Goal: Navigation & Orientation: Find specific page/section

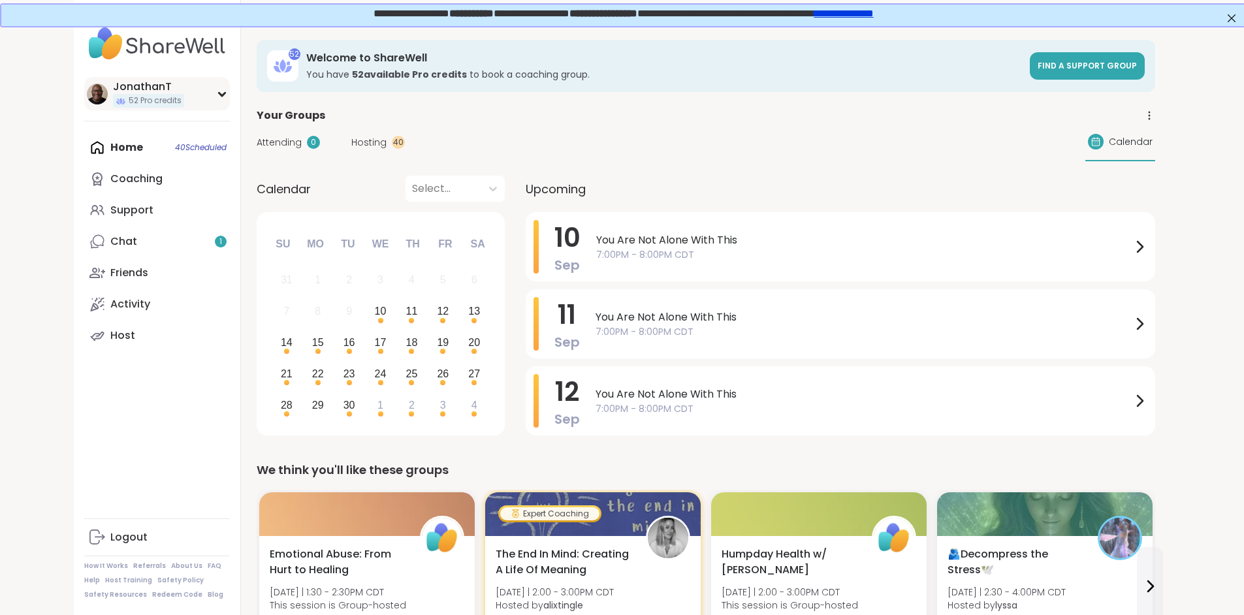
click at [113, 90] on div "JonathanT" at bounding box center [148, 87] width 71 height 14
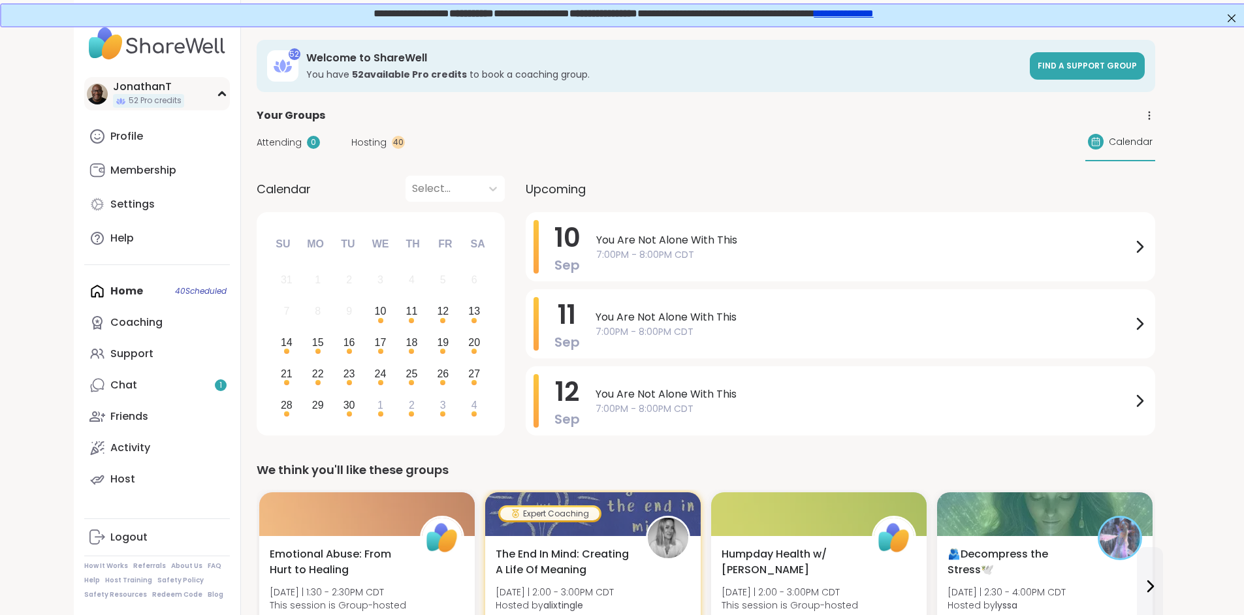
click at [142, 89] on div "JonathanT 52 Pro credits" at bounding box center [157, 93] width 146 height 33
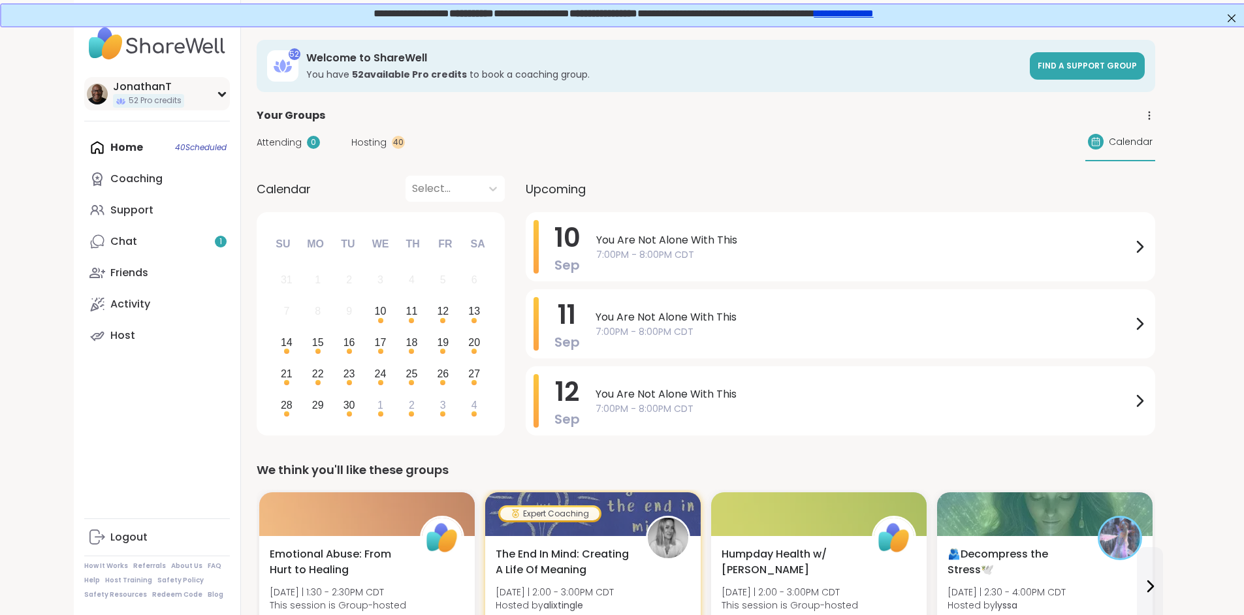
click at [129, 101] on span "52 Pro credits" at bounding box center [155, 100] width 53 height 11
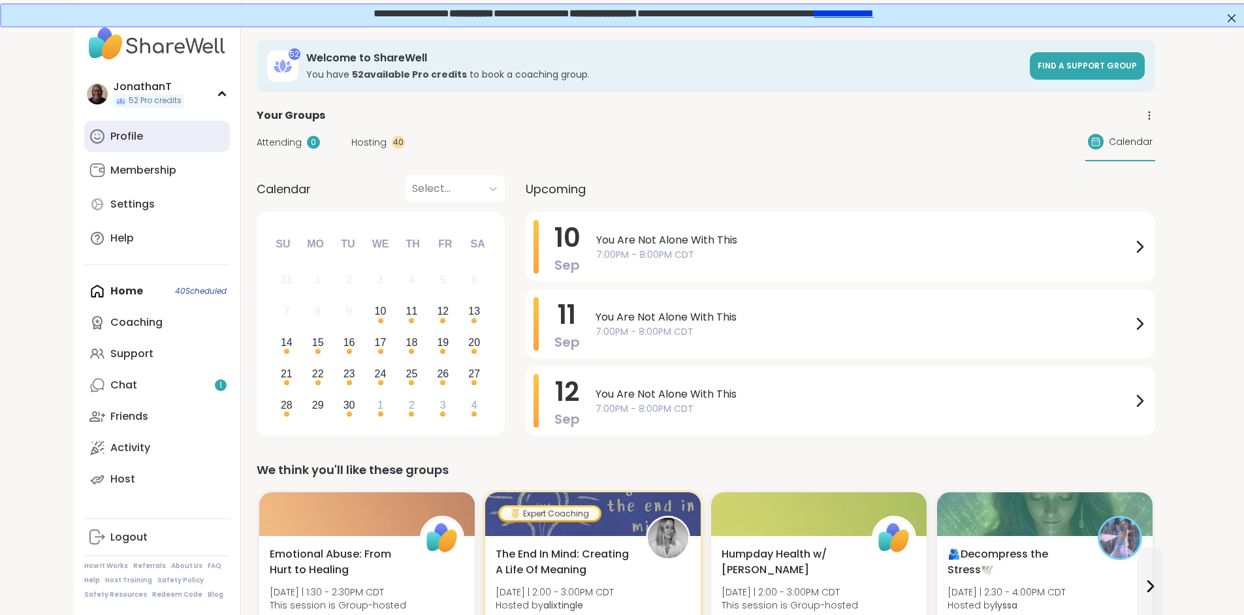
click at [110, 135] on div "Profile" at bounding box center [126, 136] width 33 height 14
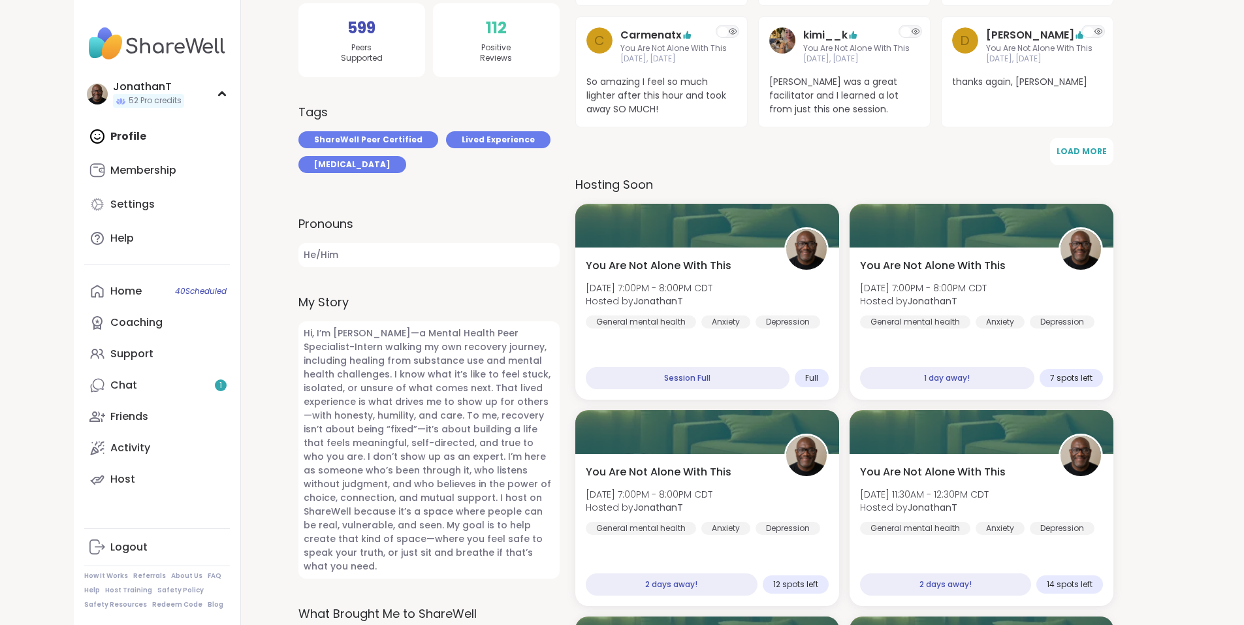
scroll to position [405, 0]
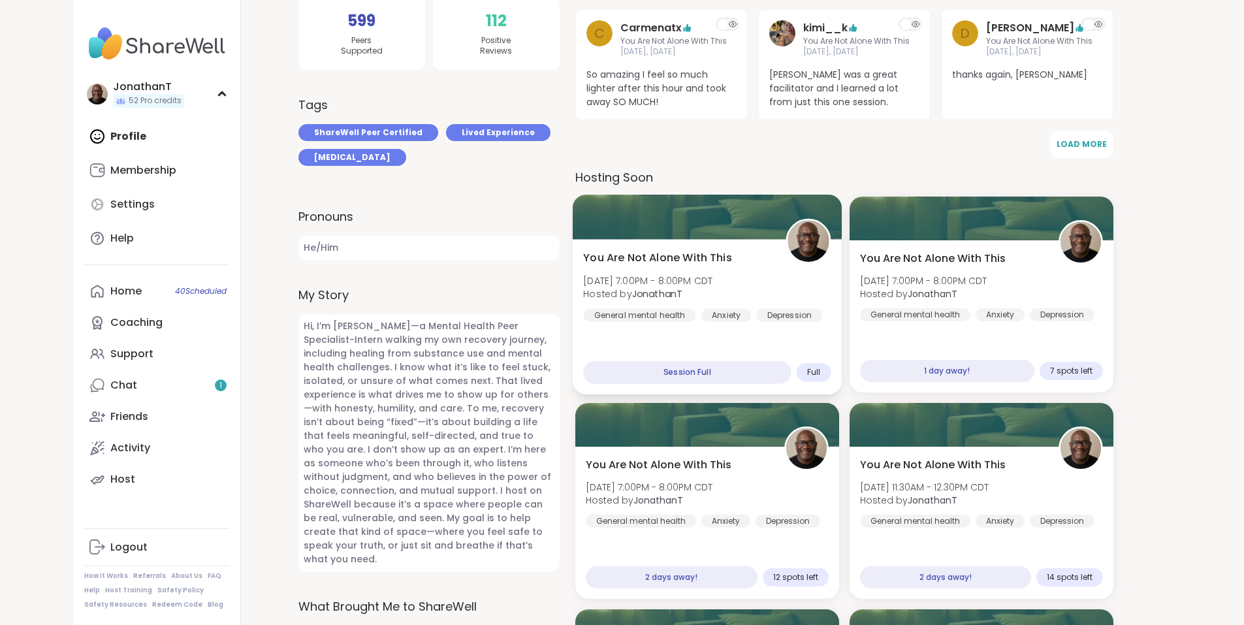
click at [725, 236] on div at bounding box center [706, 217] width 269 height 44
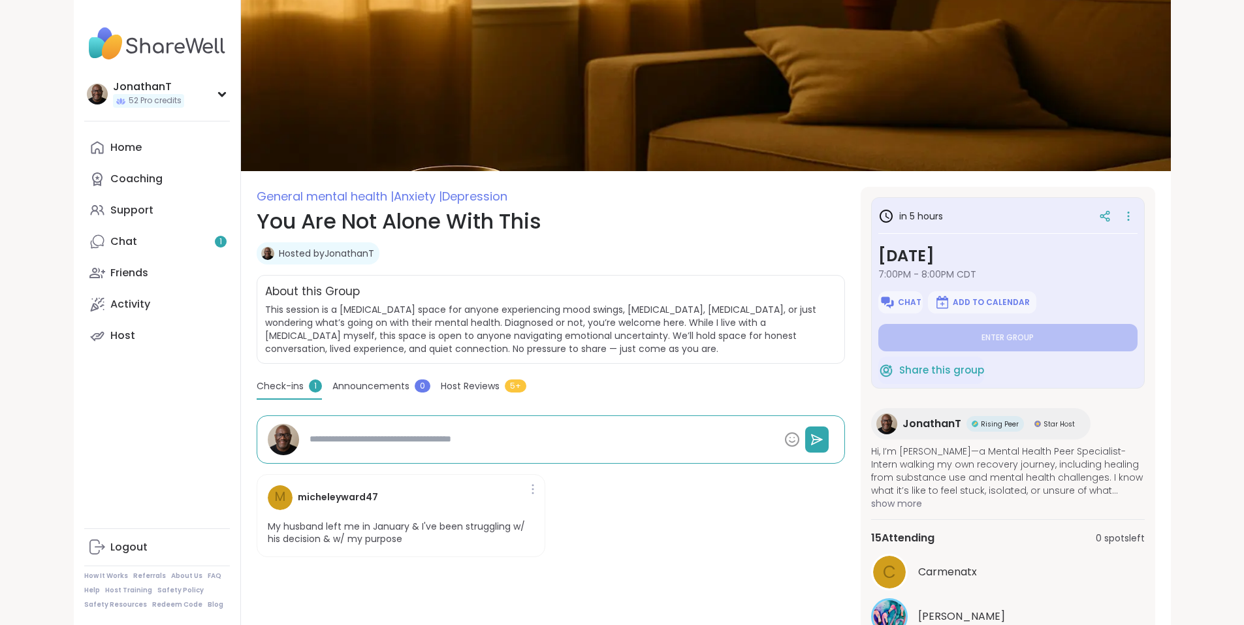
click at [1074, 419] on span "Star Host" at bounding box center [1059, 424] width 31 height 10
type textarea "*"
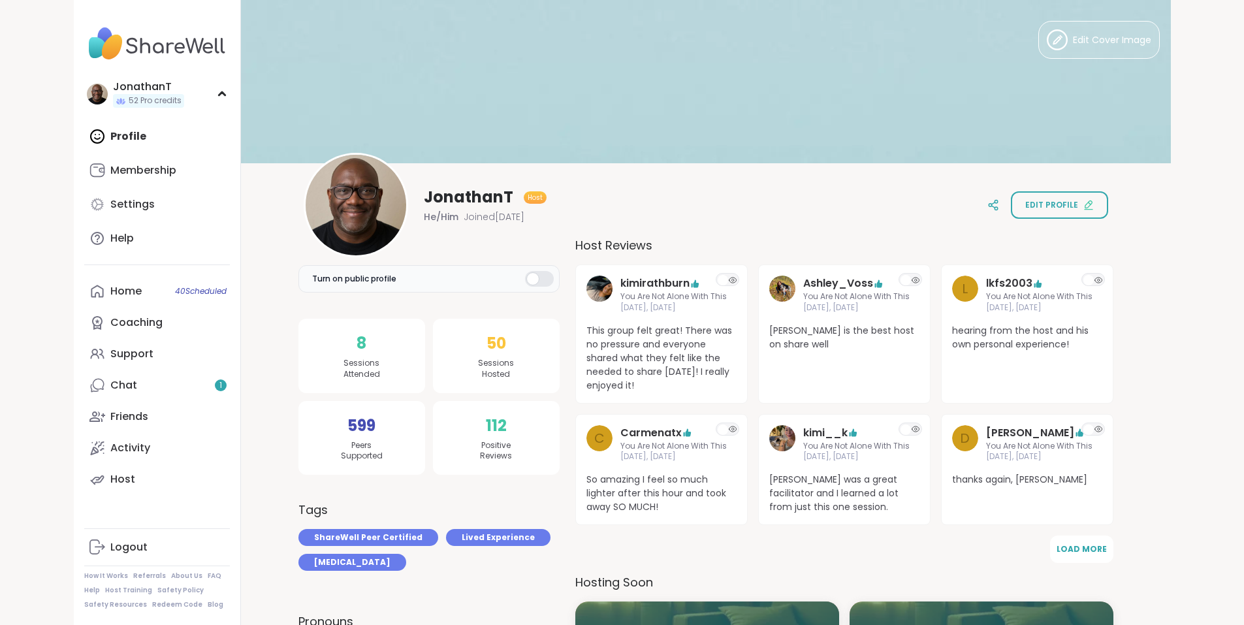
click at [84, 50] on img at bounding box center [157, 44] width 146 height 46
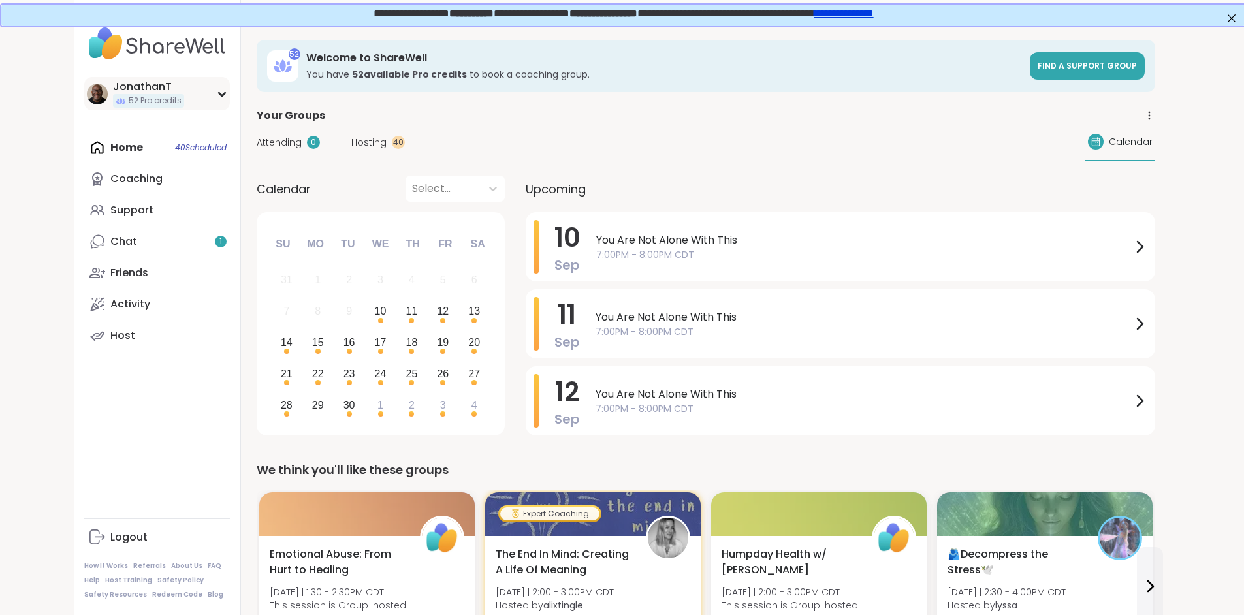
click at [217, 93] on icon at bounding box center [222, 94] width 10 height 7
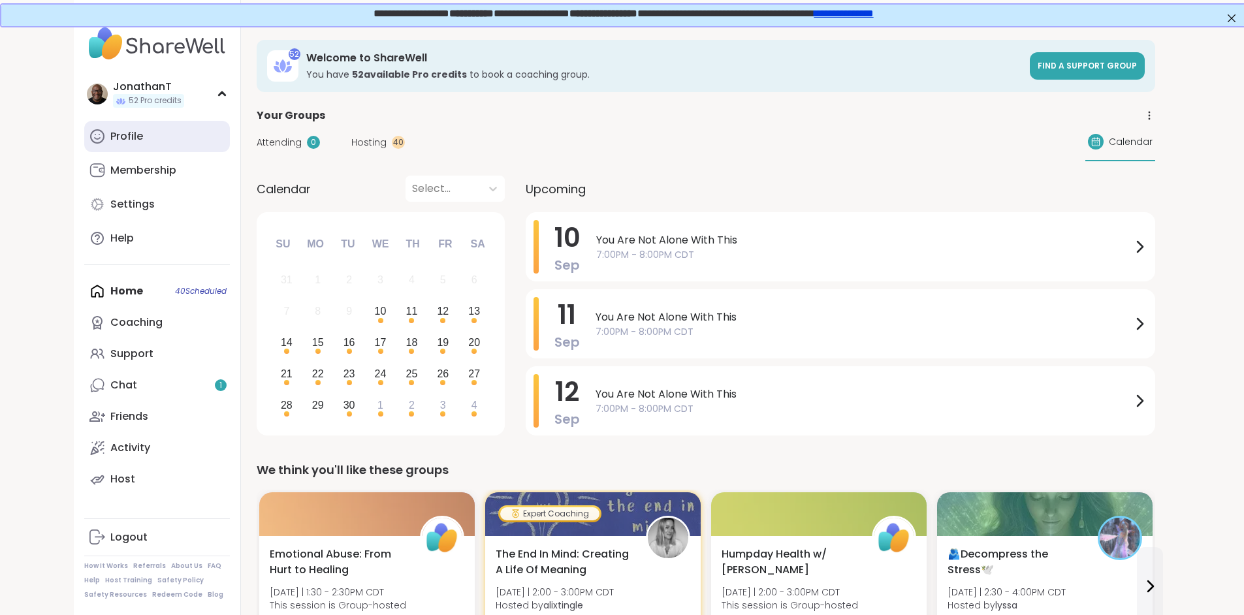
click at [110, 138] on div "Profile" at bounding box center [126, 136] width 33 height 14
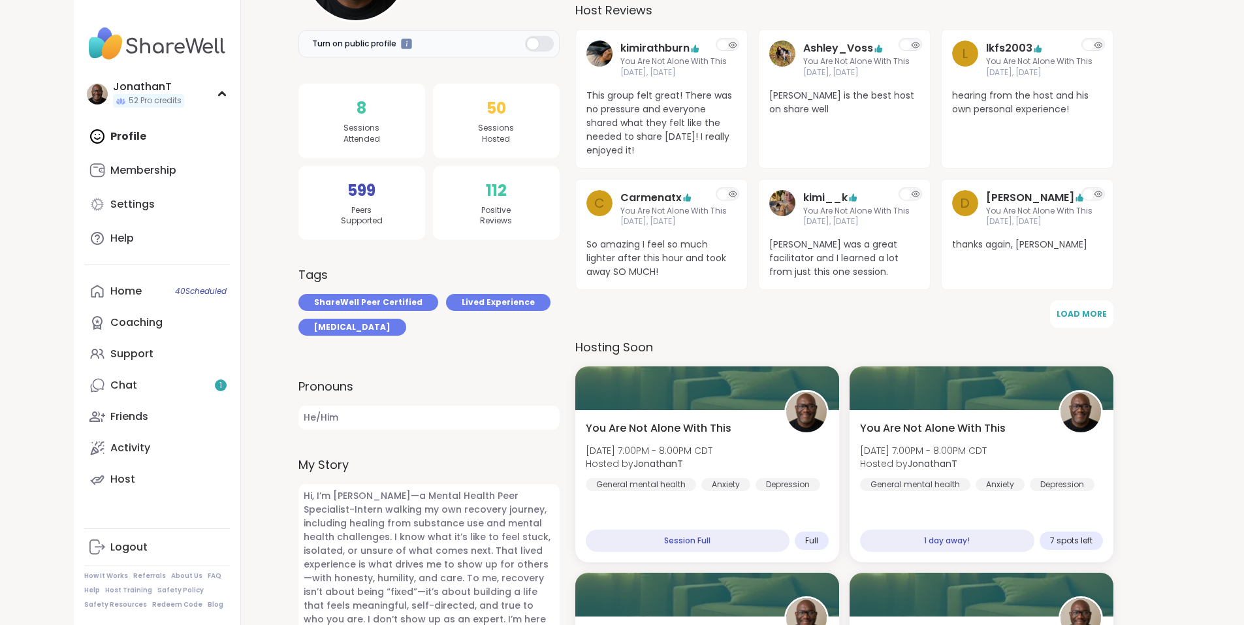
scroll to position [349, 0]
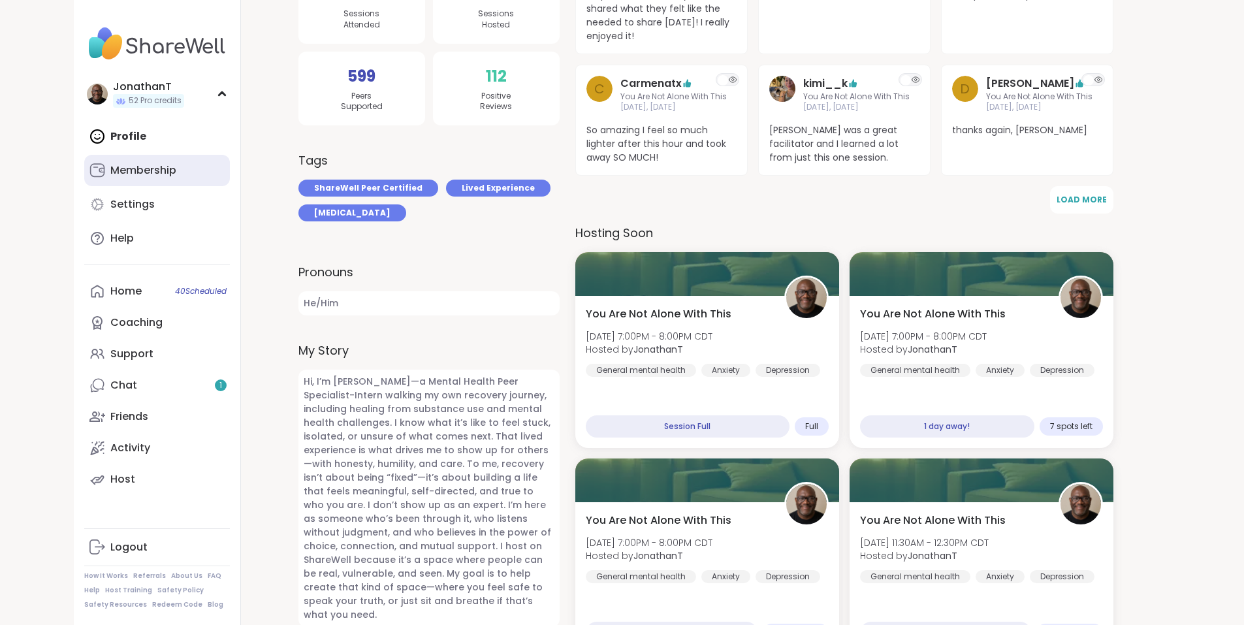
click at [110, 166] on div "Membership" at bounding box center [143, 170] width 66 height 14
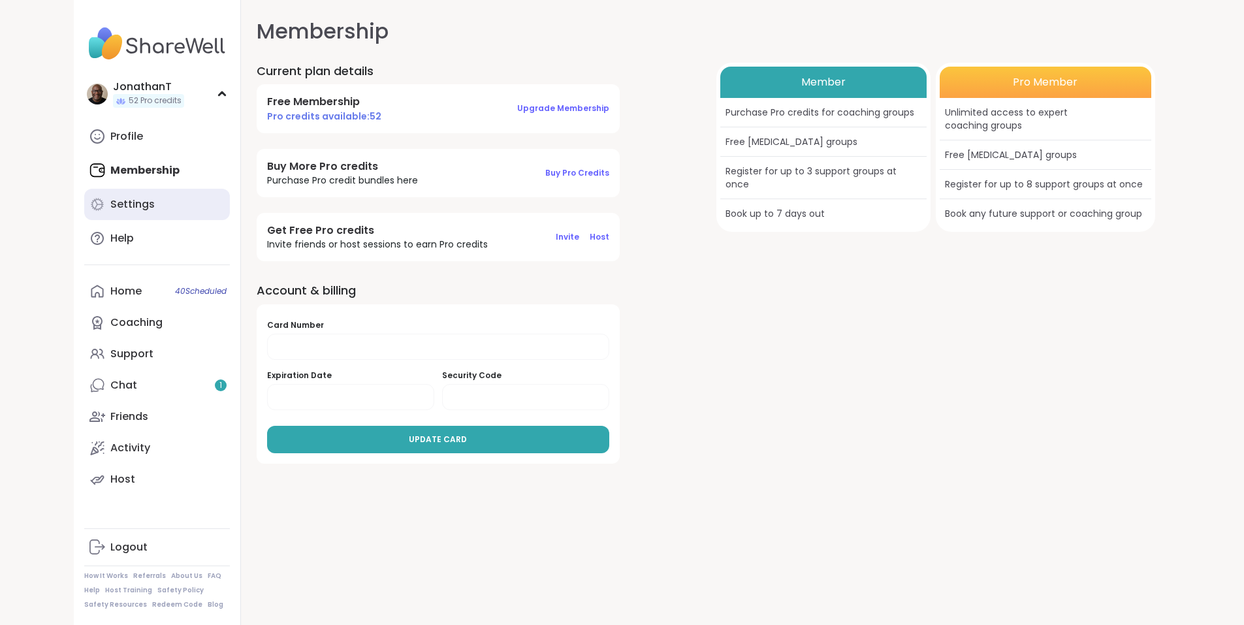
click at [110, 201] on div "Settings" at bounding box center [132, 204] width 44 height 14
select select "**"
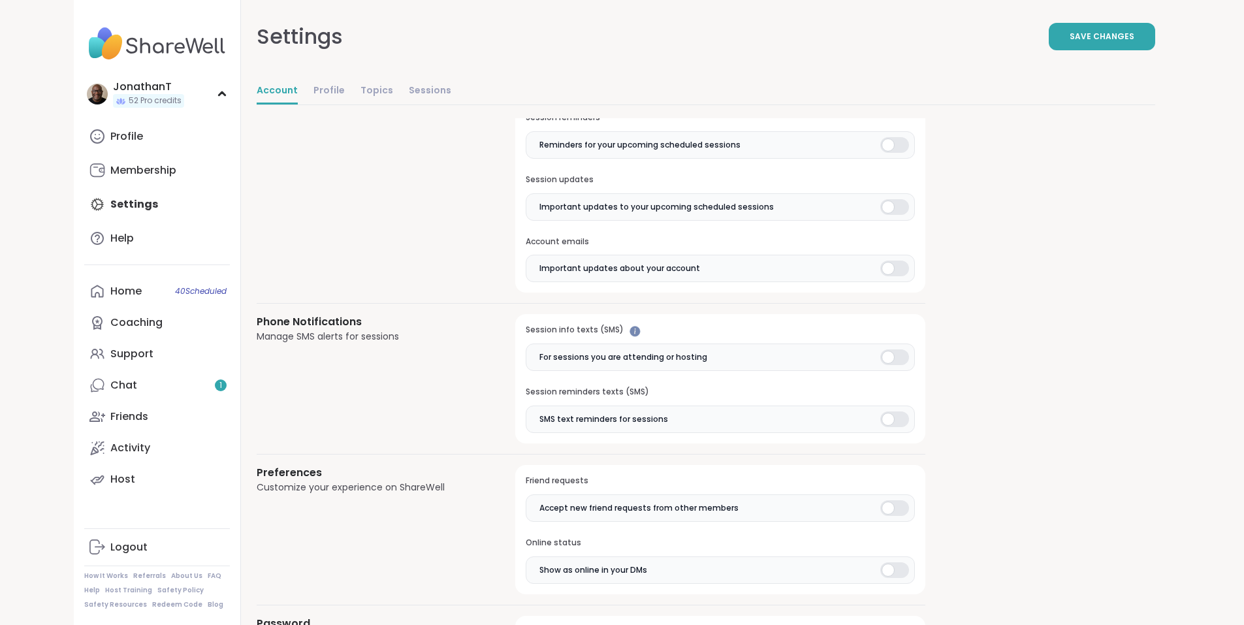
scroll to position [686, 0]
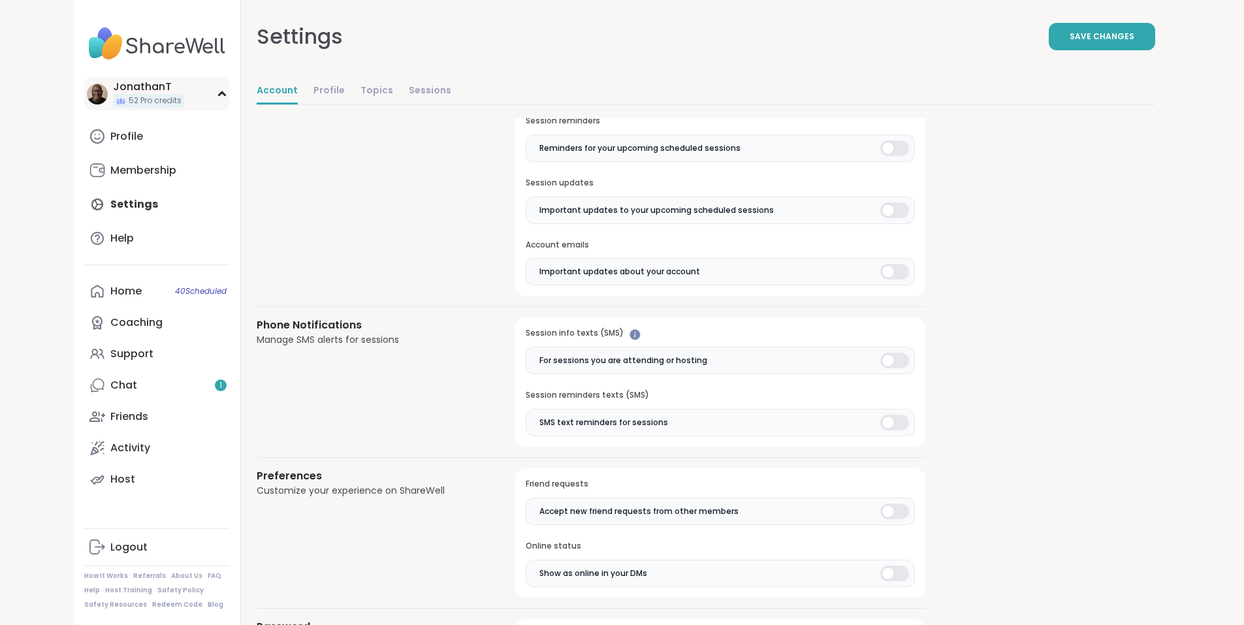
click at [129, 98] on span "52 Pro credits" at bounding box center [155, 100] width 53 height 11
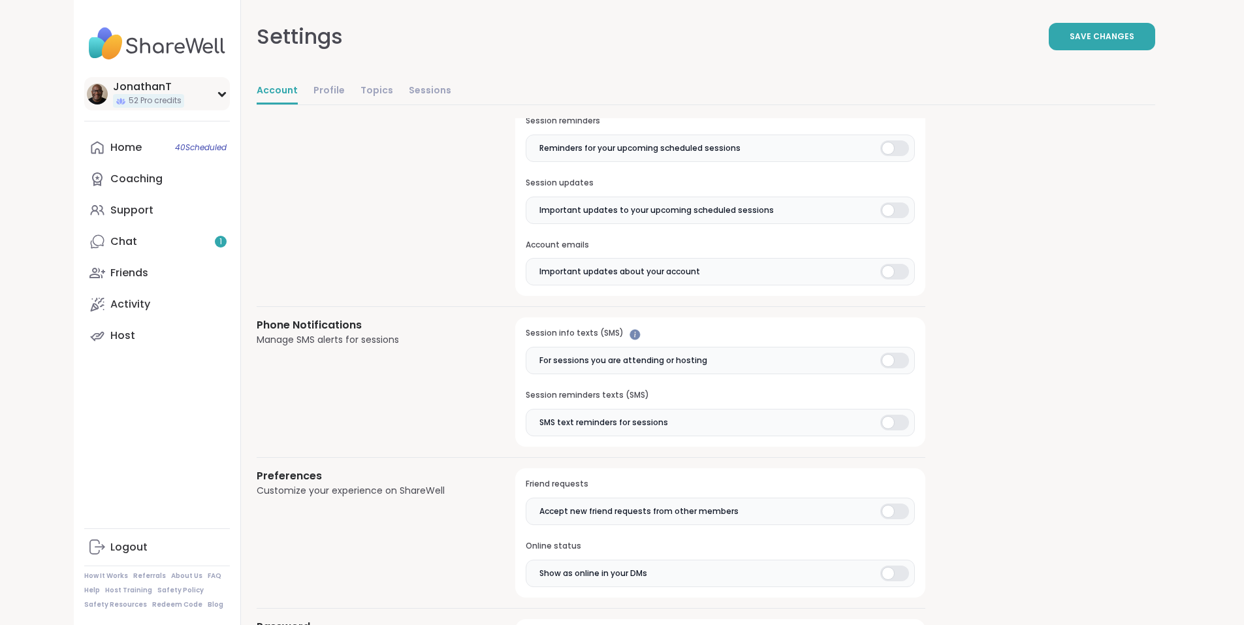
click at [113, 88] on div "JonathanT" at bounding box center [148, 87] width 71 height 14
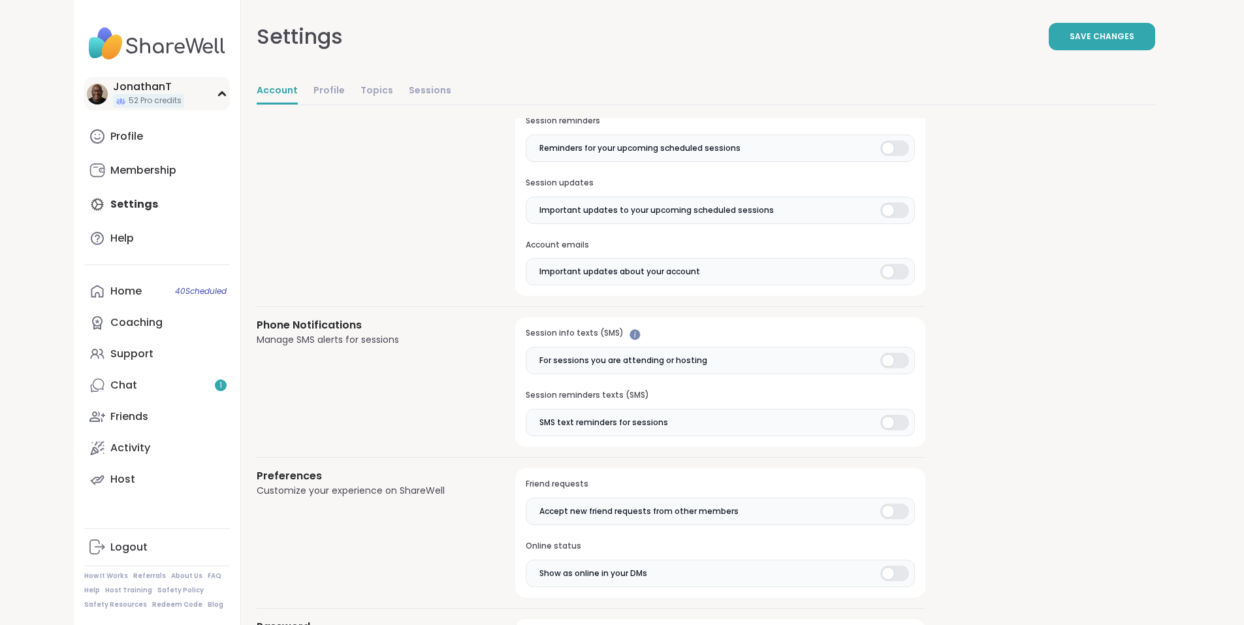
click at [113, 93] on div "JonathanT" at bounding box center [148, 87] width 71 height 14
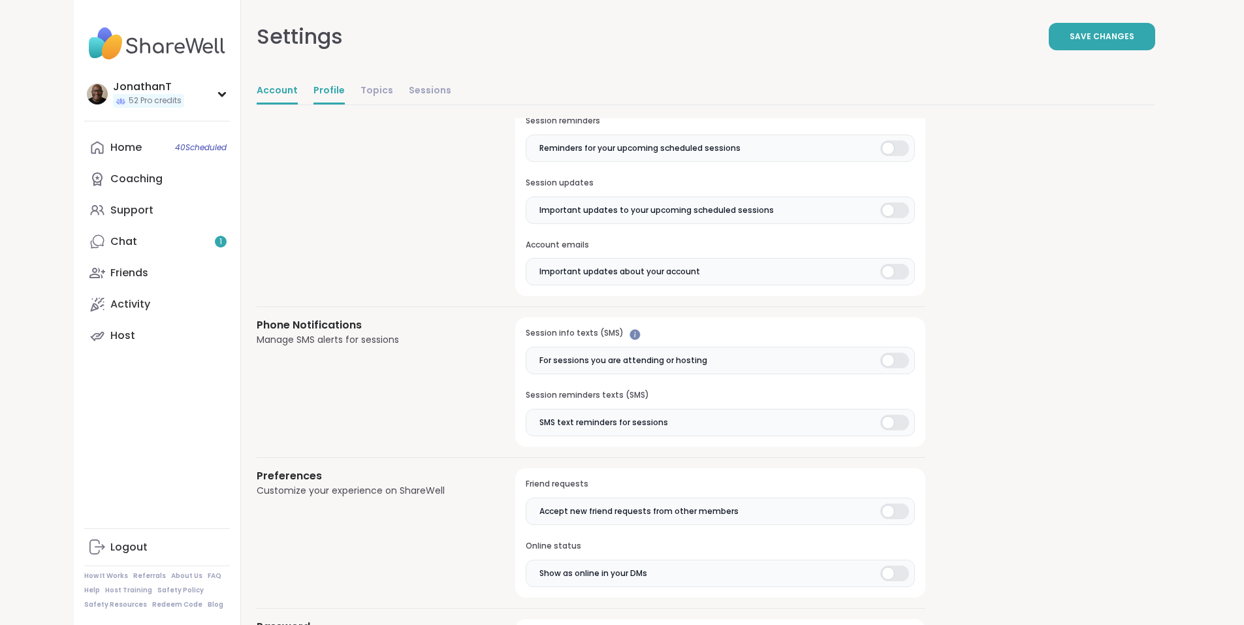
click at [314, 89] on link "Profile" at bounding box center [329, 91] width 31 height 26
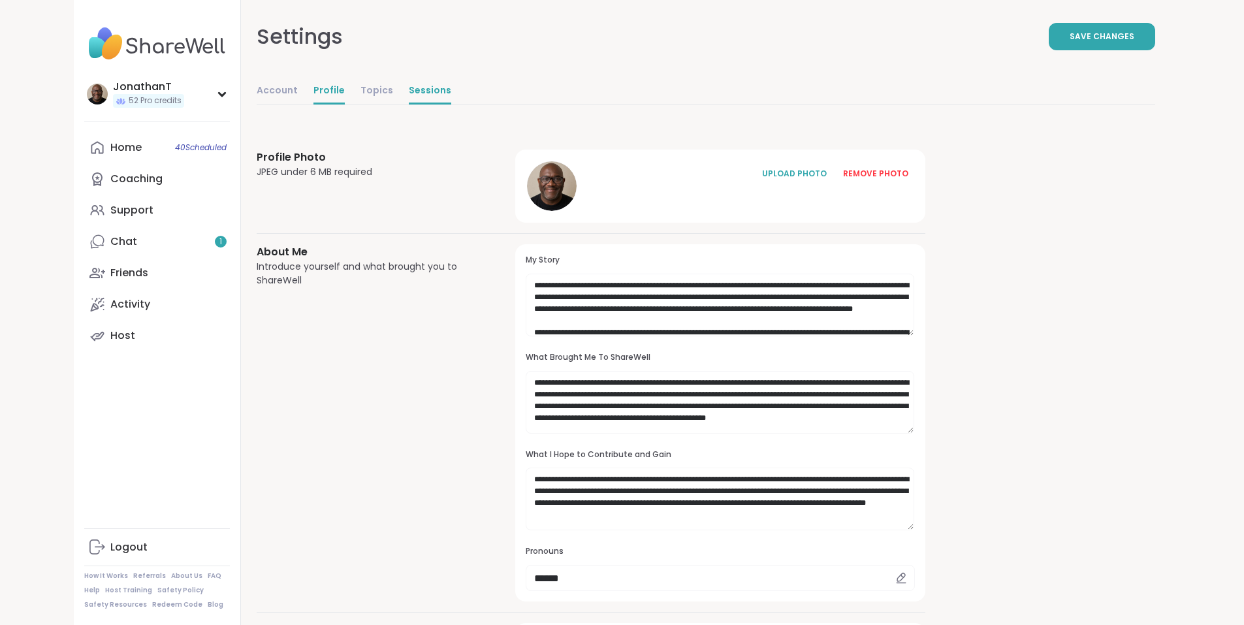
click at [409, 87] on link "Sessions" at bounding box center [430, 91] width 42 height 26
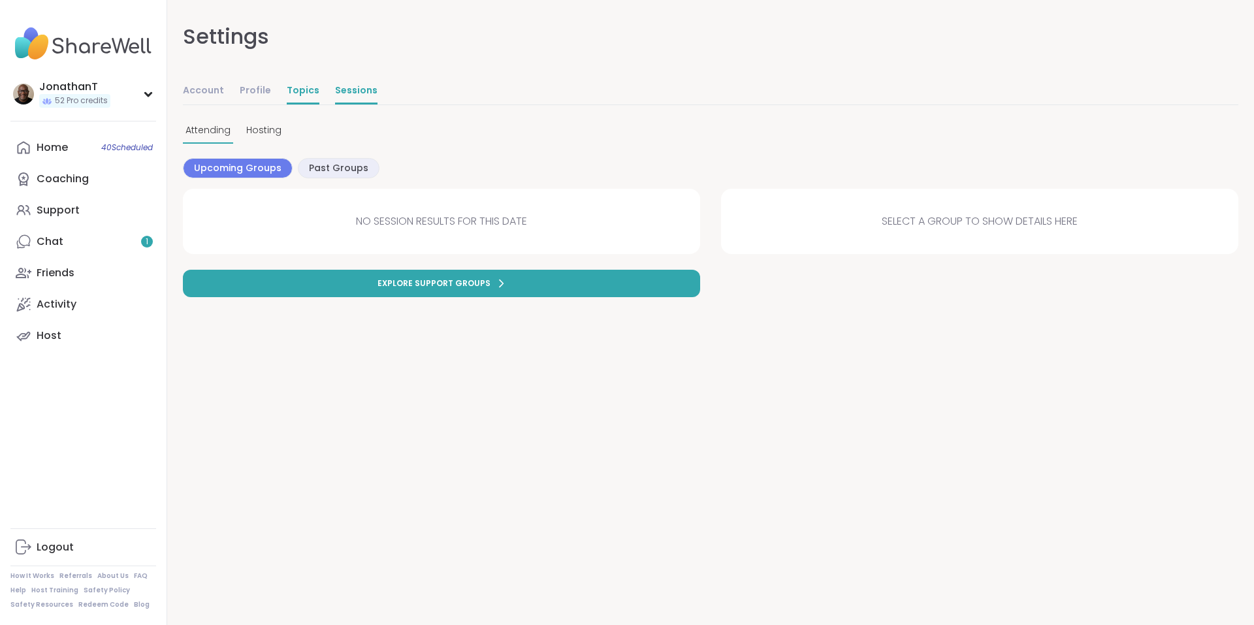
click at [297, 88] on link "Topics" at bounding box center [303, 91] width 33 height 26
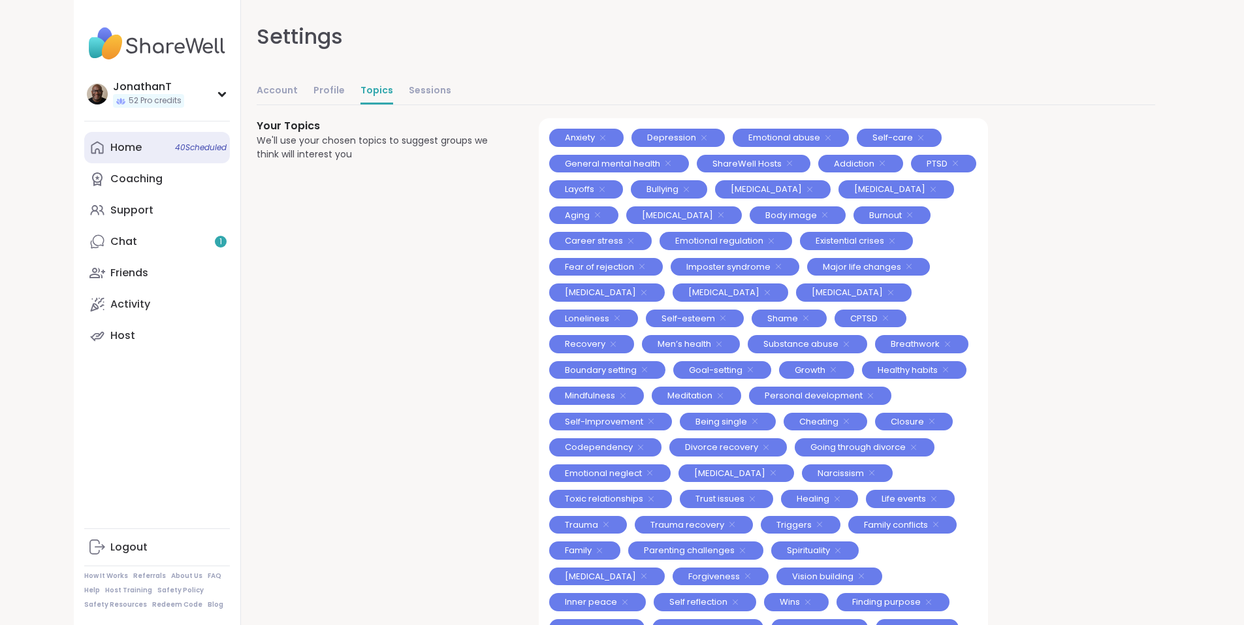
click at [110, 140] on div "Home 40 Scheduled" at bounding box center [125, 147] width 31 height 14
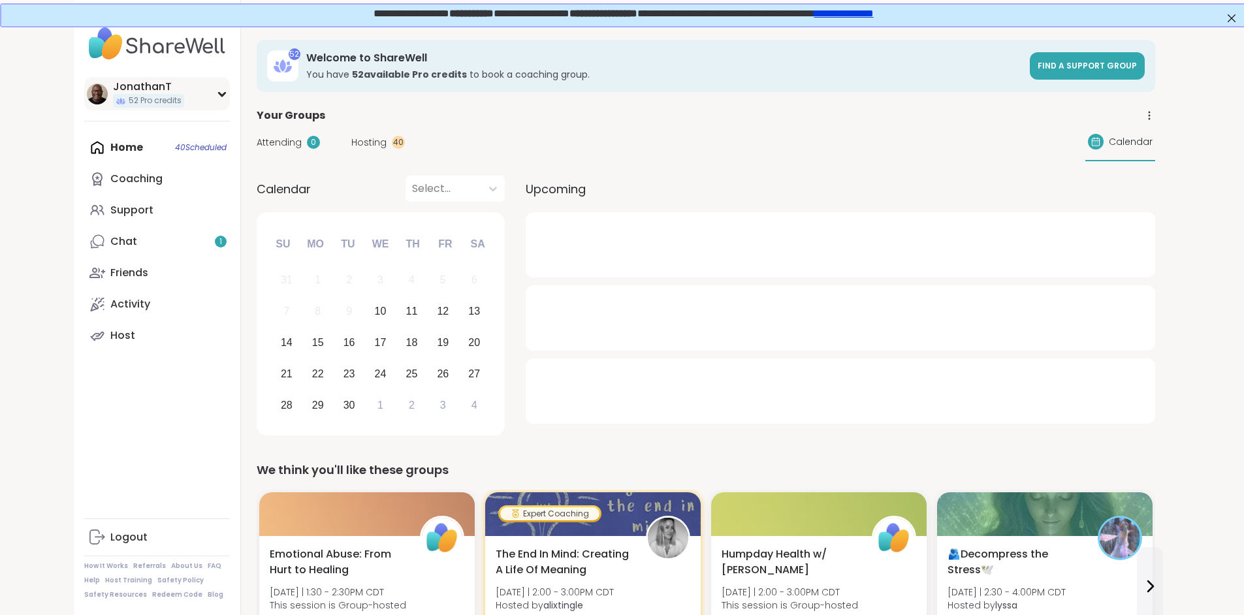
click at [129, 96] on span "52 Pro credits" at bounding box center [155, 100] width 53 height 11
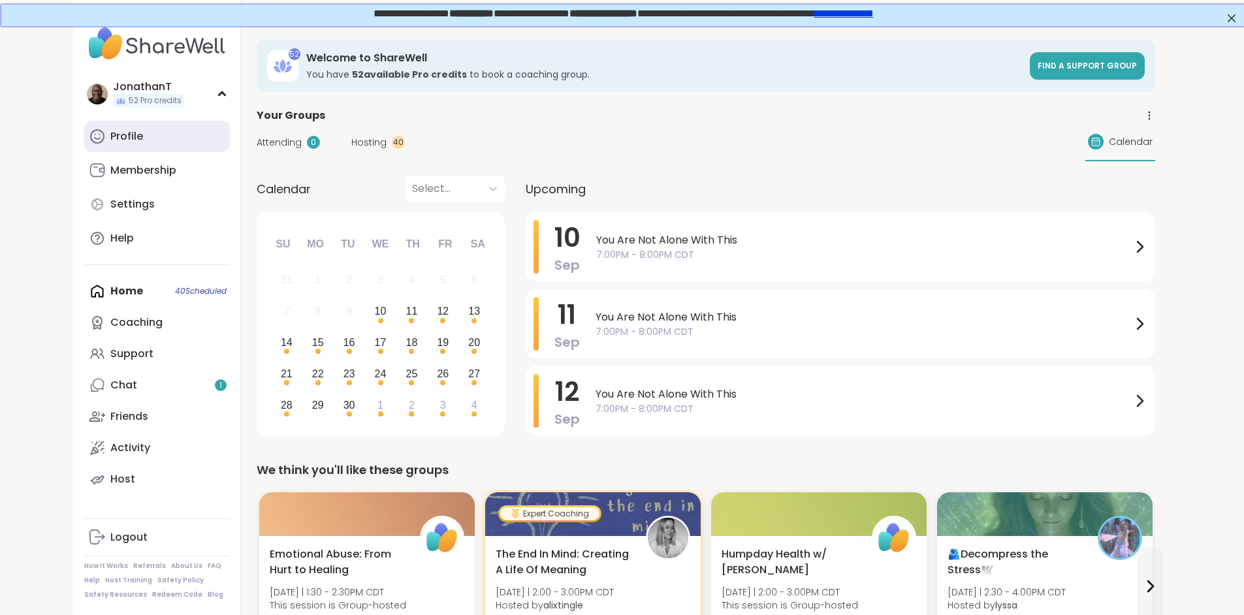
click at [110, 137] on div "Profile" at bounding box center [126, 136] width 33 height 14
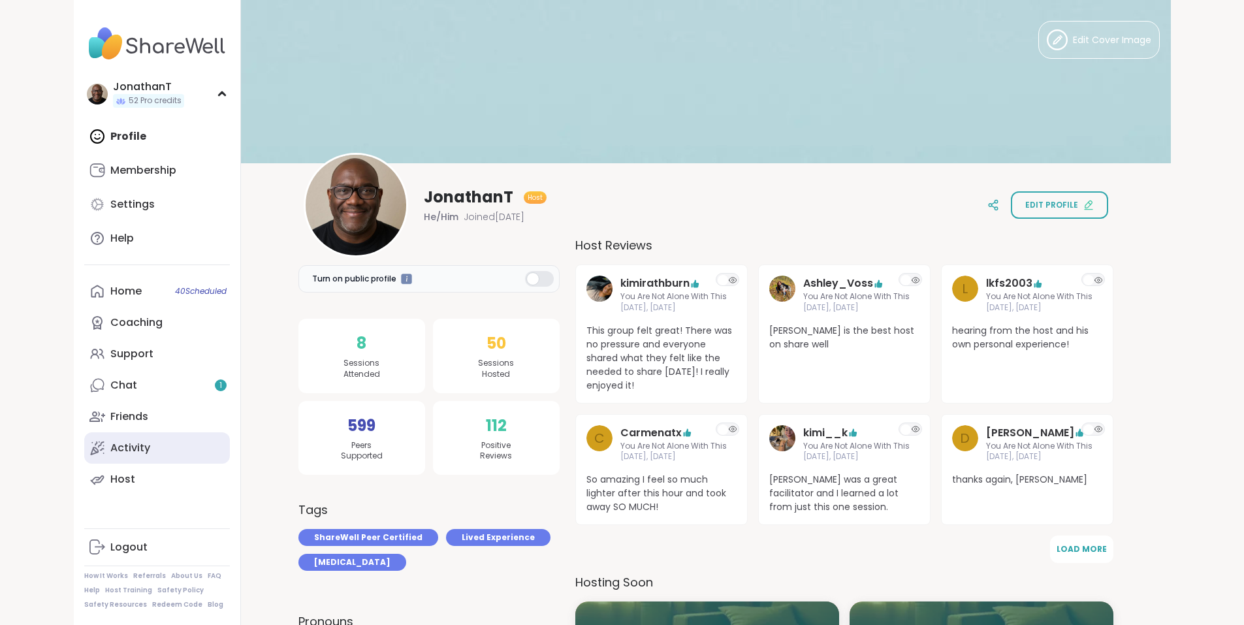
click at [110, 447] on div "Activity" at bounding box center [130, 448] width 40 height 14
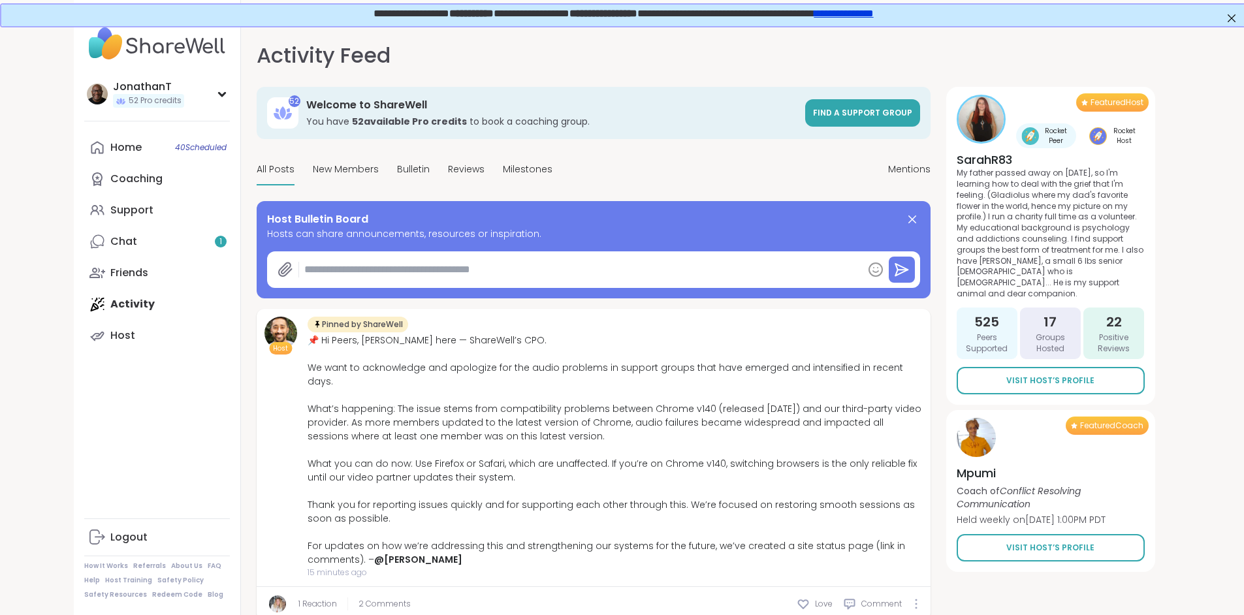
type textarea "*"
click at [1095, 375] on span "Visit Host’s Profile" at bounding box center [1050, 381] width 88 height 12
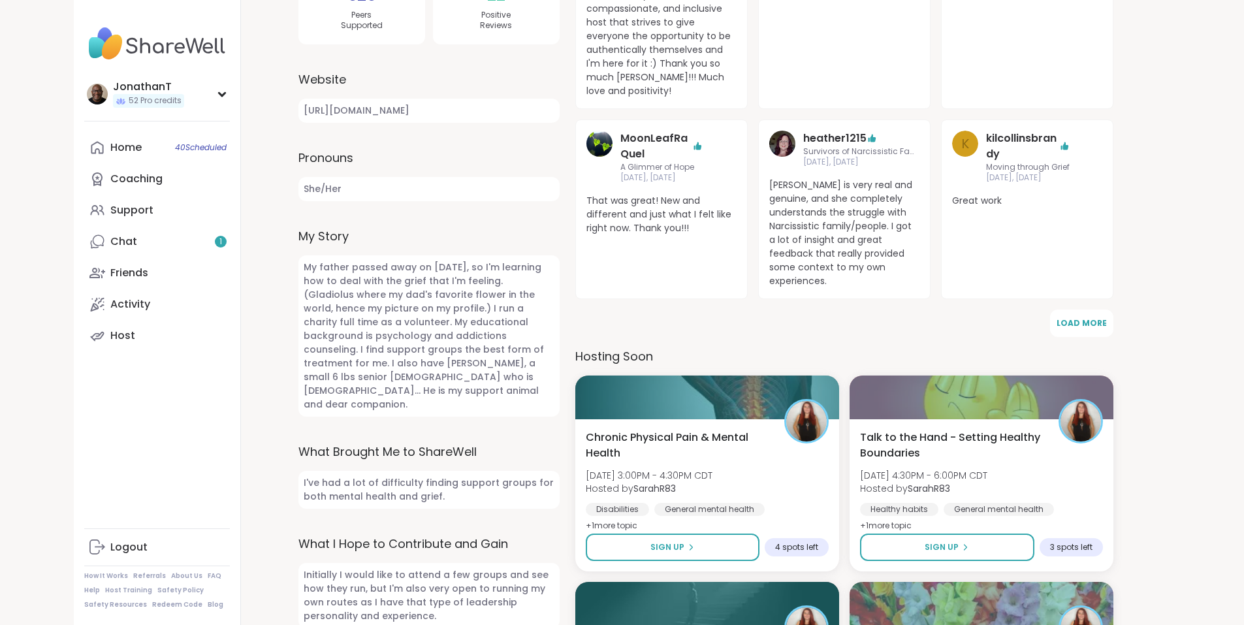
scroll to position [533, 0]
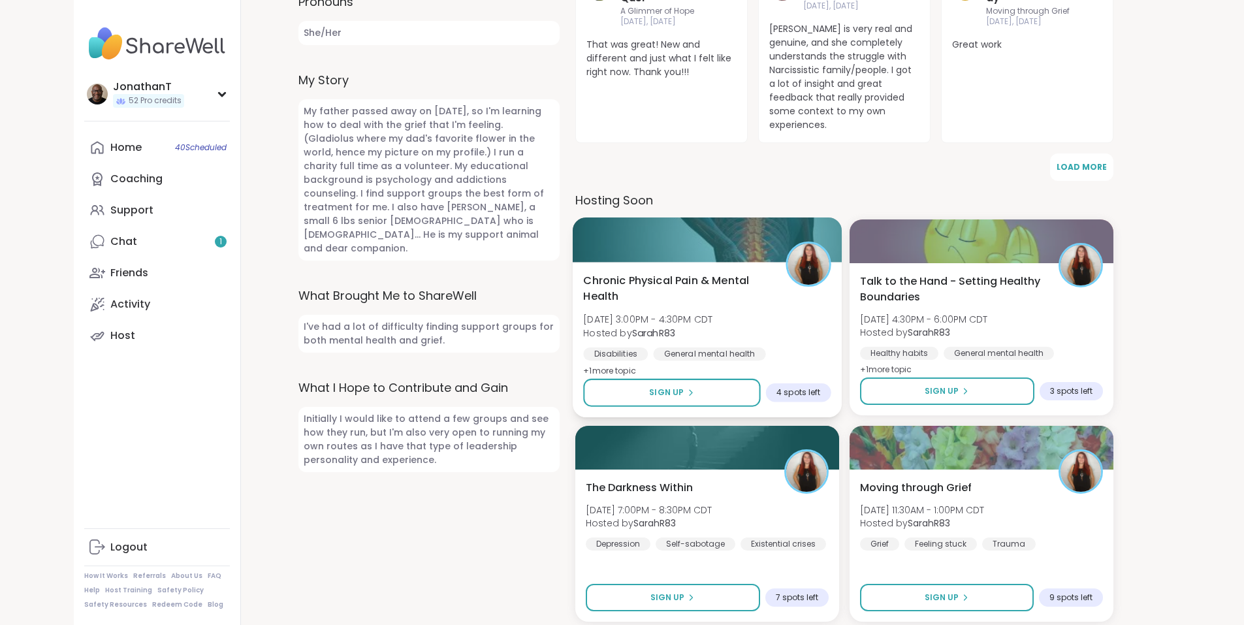
click at [700, 273] on span "Chronic Physical Pain & Mental Health" at bounding box center [677, 289] width 188 height 32
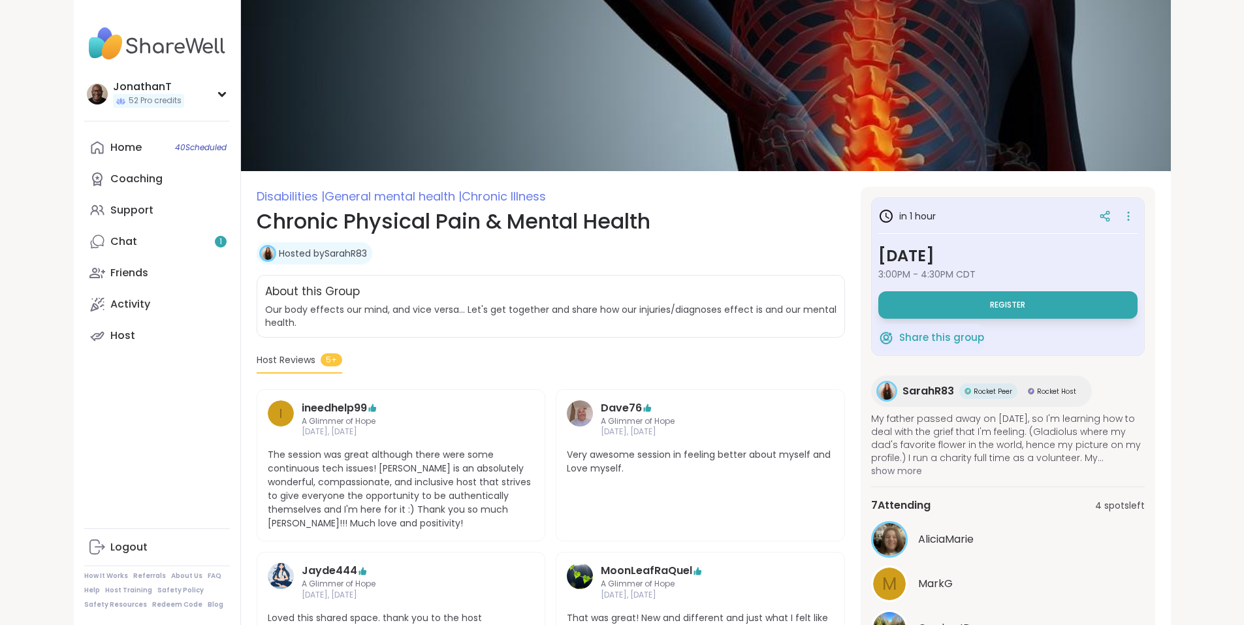
click at [1012, 393] on span "Rocket Peer" at bounding box center [993, 392] width 39 height 10
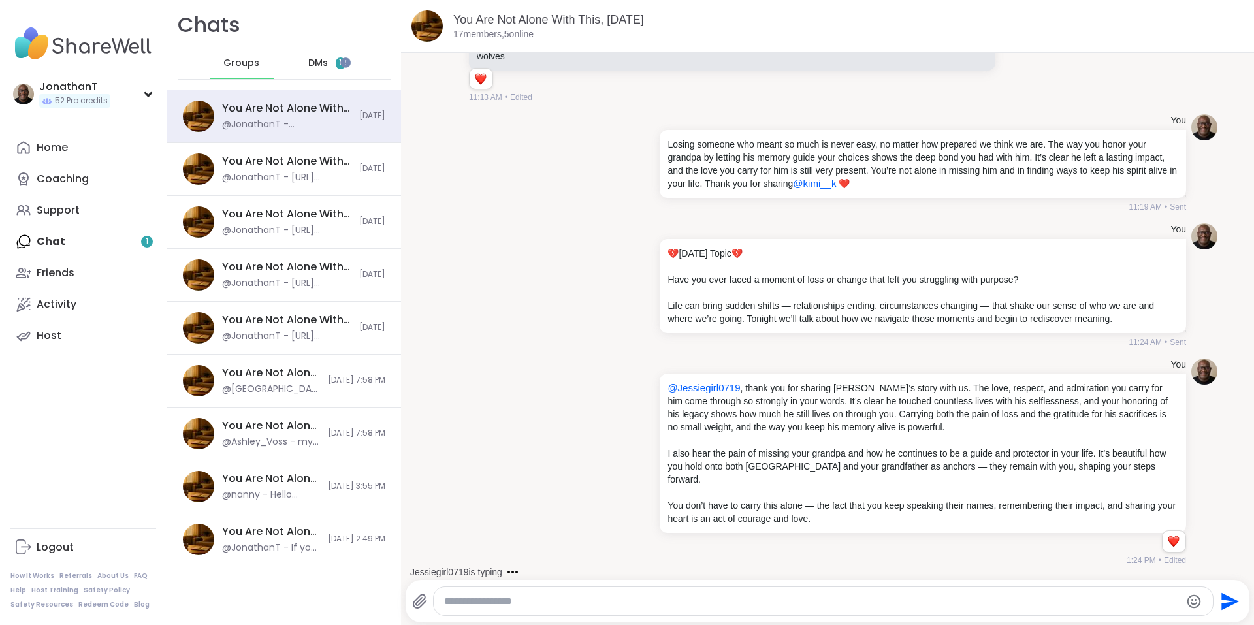
click at [312, 64] on span "DMs" at bounding box center [318, 63] width 20 height 13
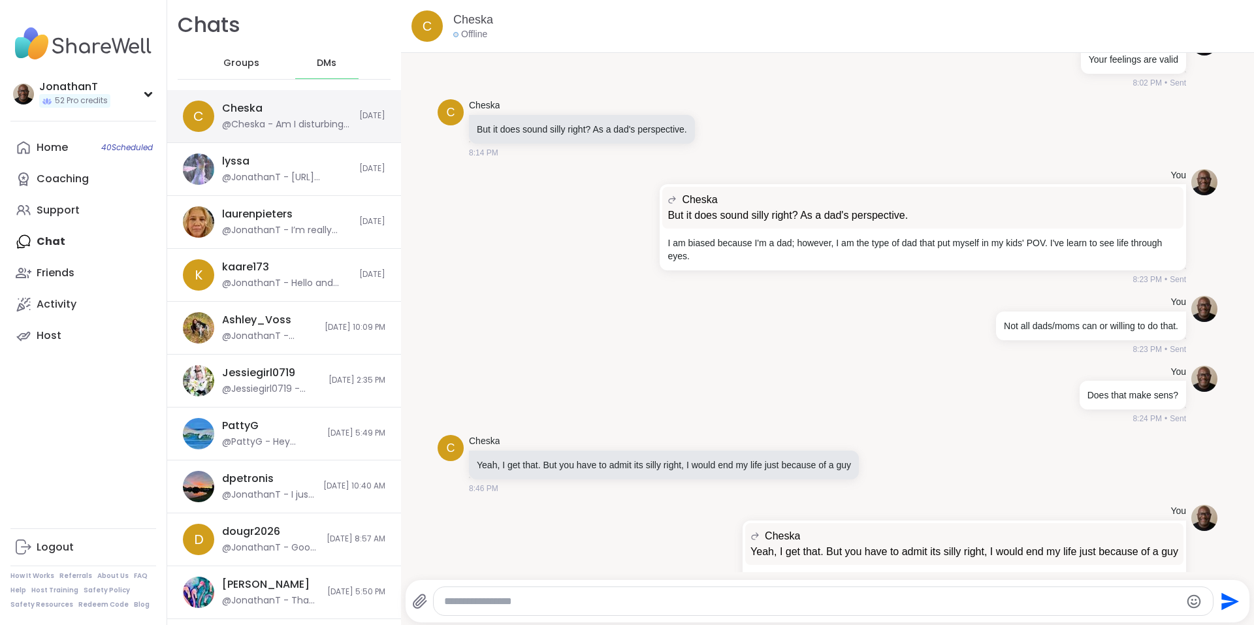
scroll to position [11533, 0]
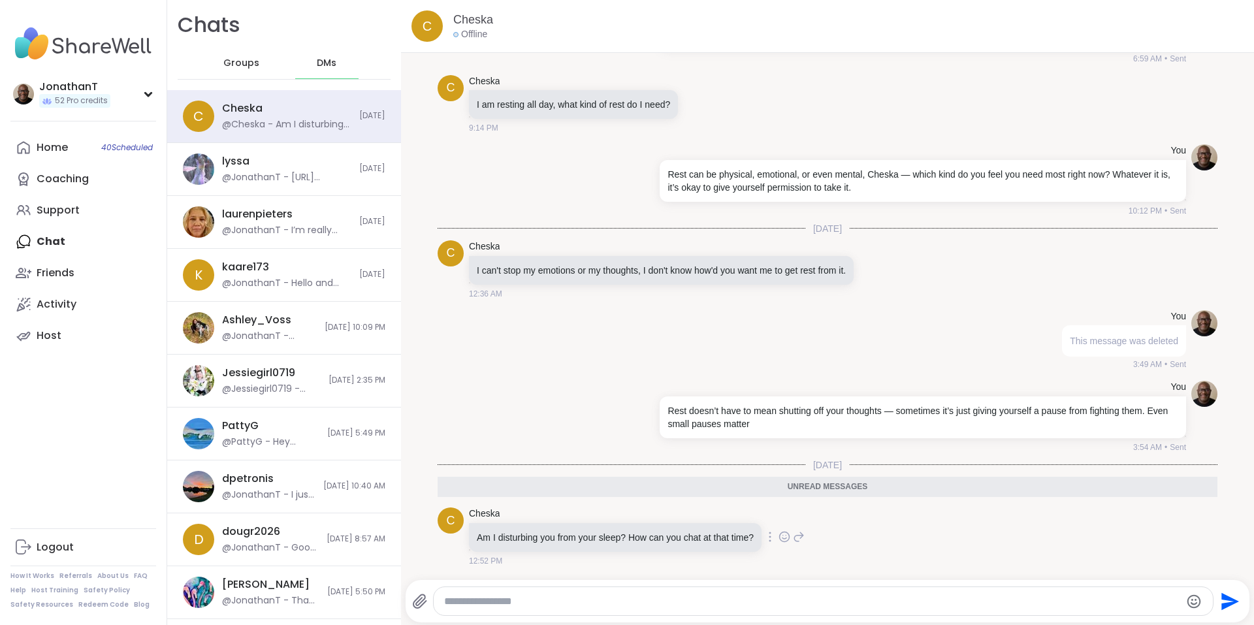
click at [770, 537] on icon at bounding box center [769, 536] width 1 height 9
click at [756, 553] on icon at bounding box center [754, 555] width 13 height 13
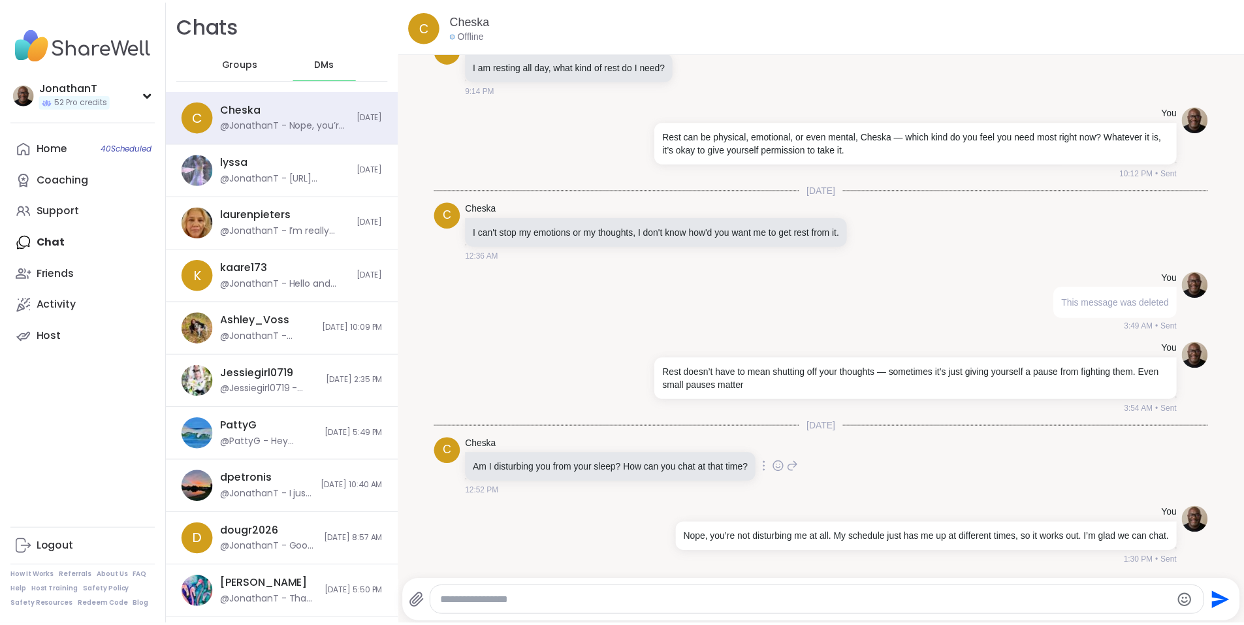
scroll to position [11585, 0]
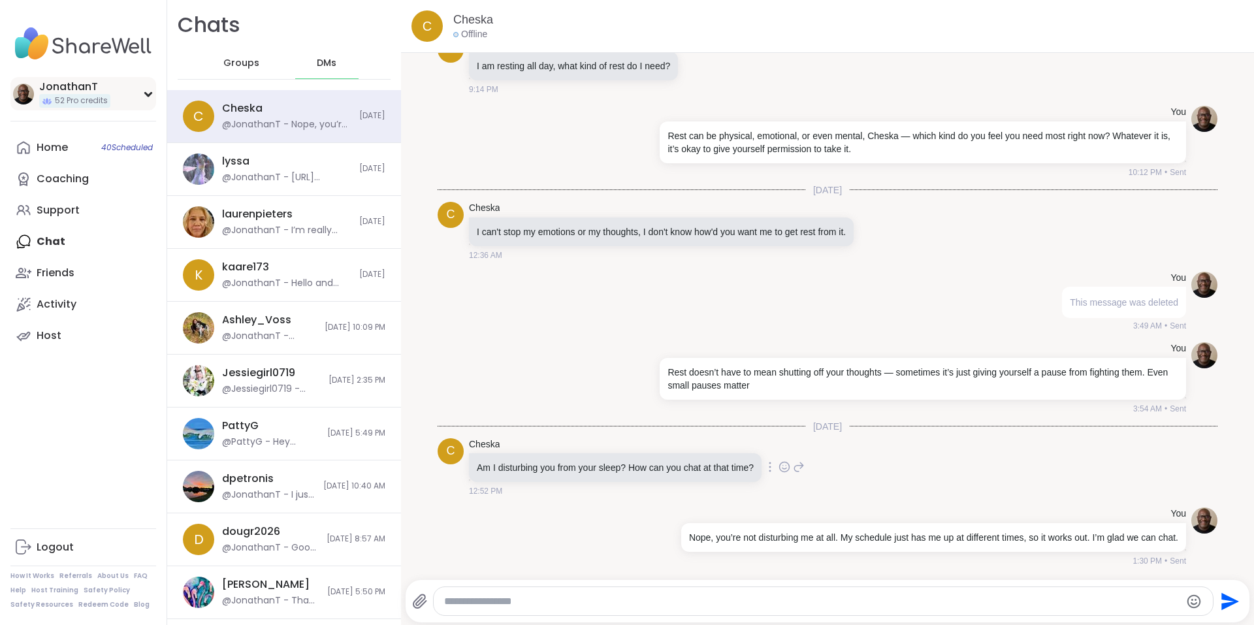
click at [88, 94] on div "JonathanT" at bounding box center [74, 87] width 71 height 14
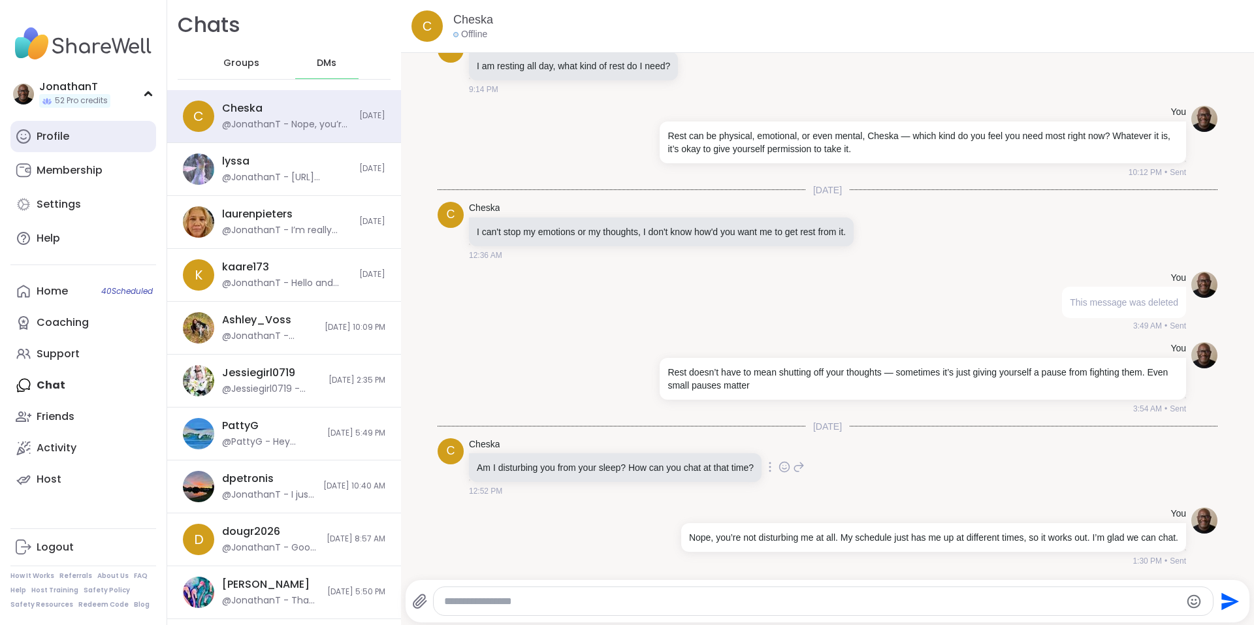
click at [56, 137] on div "Profile" at bounding box center [53, 136] width 33 height 14
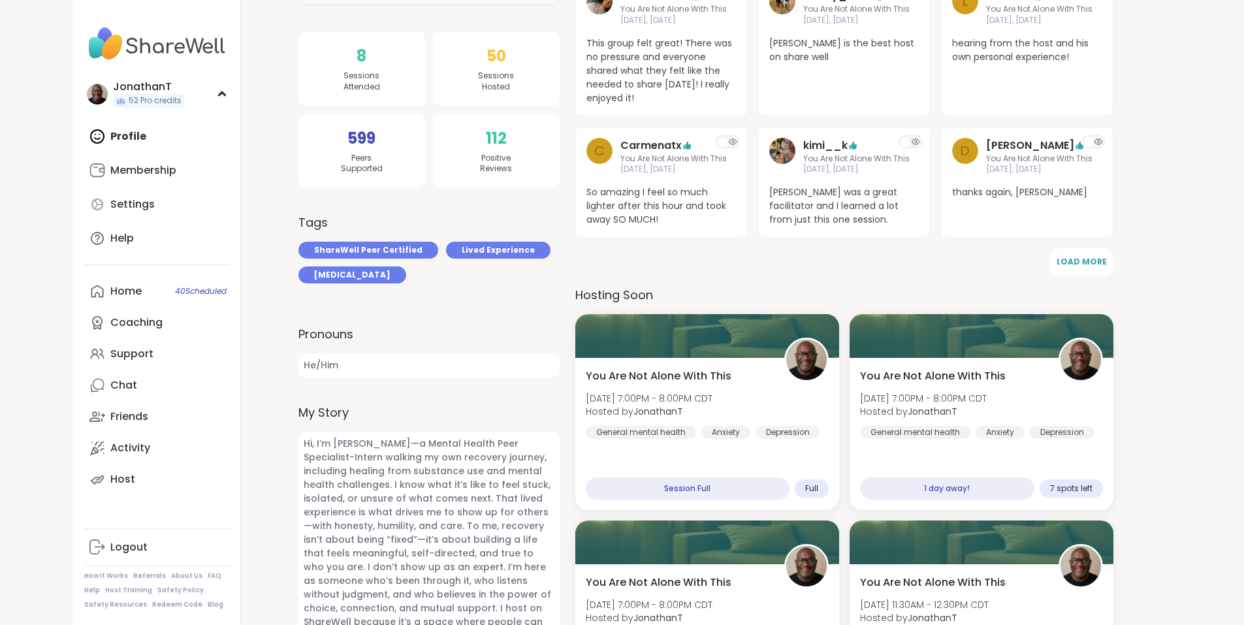
scroll to position [318, 0]
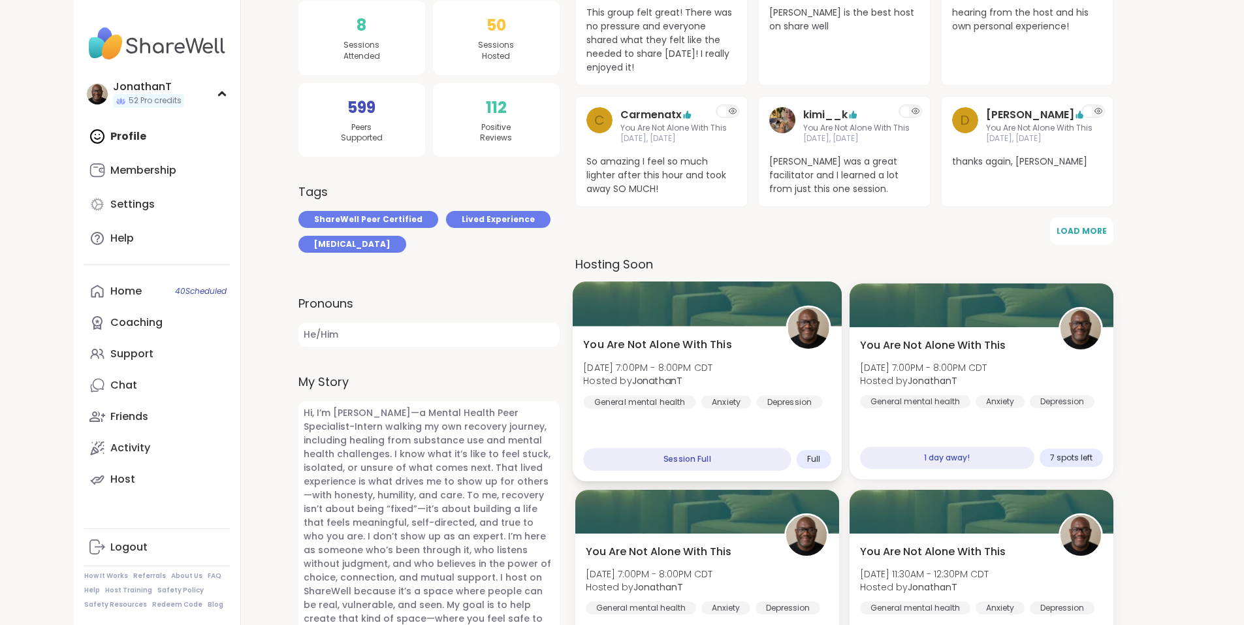
click at [777, 334] on div "You Are Not Alone With This Wed, Sep 10 | 7:00PM - 8:00PM CDT Hosted by Jonatha…" at bounding box center [706, 404] width 269 height 155
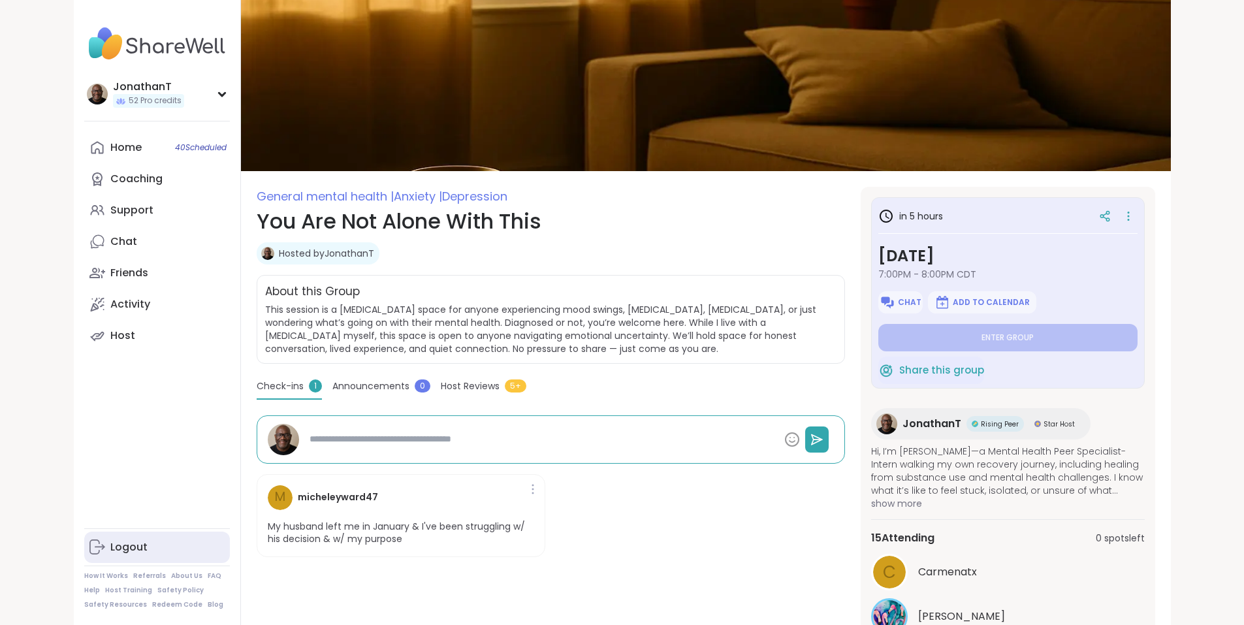
click at [110, 541] on div "Logout" at bounding box center [128, 547] width 37 height 14
type textarea "*"
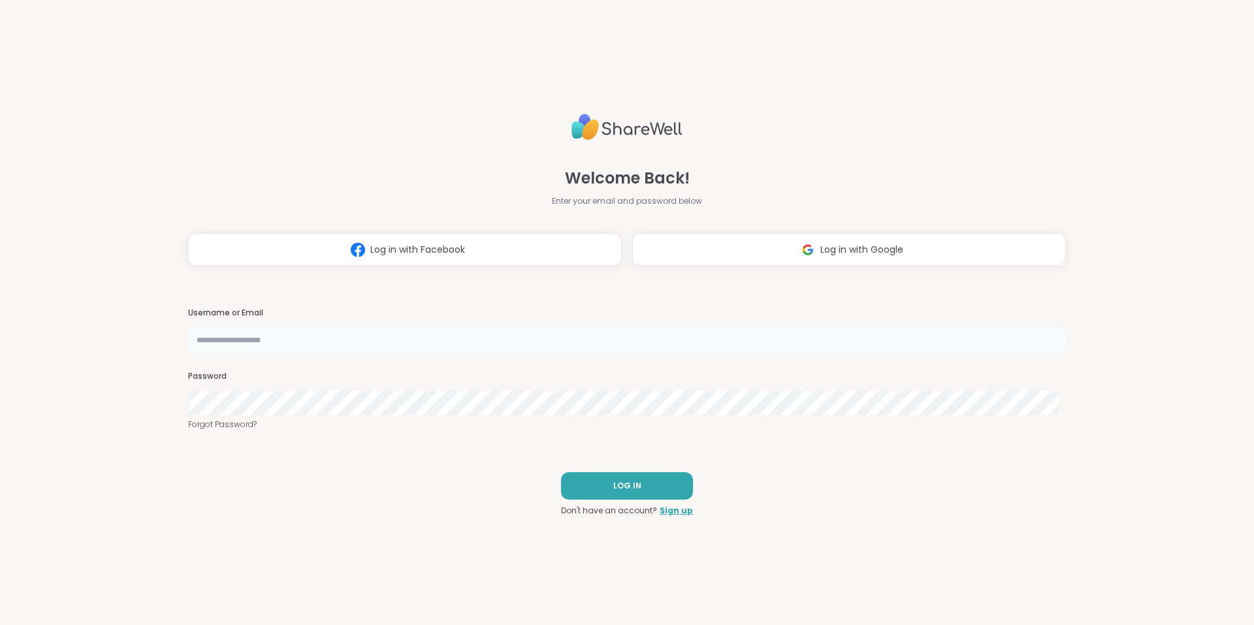
click at [398, 334] on input "text" at bounding box center [627, 340] width 878 height 26
type input "**********"
click at [601, 488] on button "LOG IN" at bounding box center [627, 485] width 132 height 27
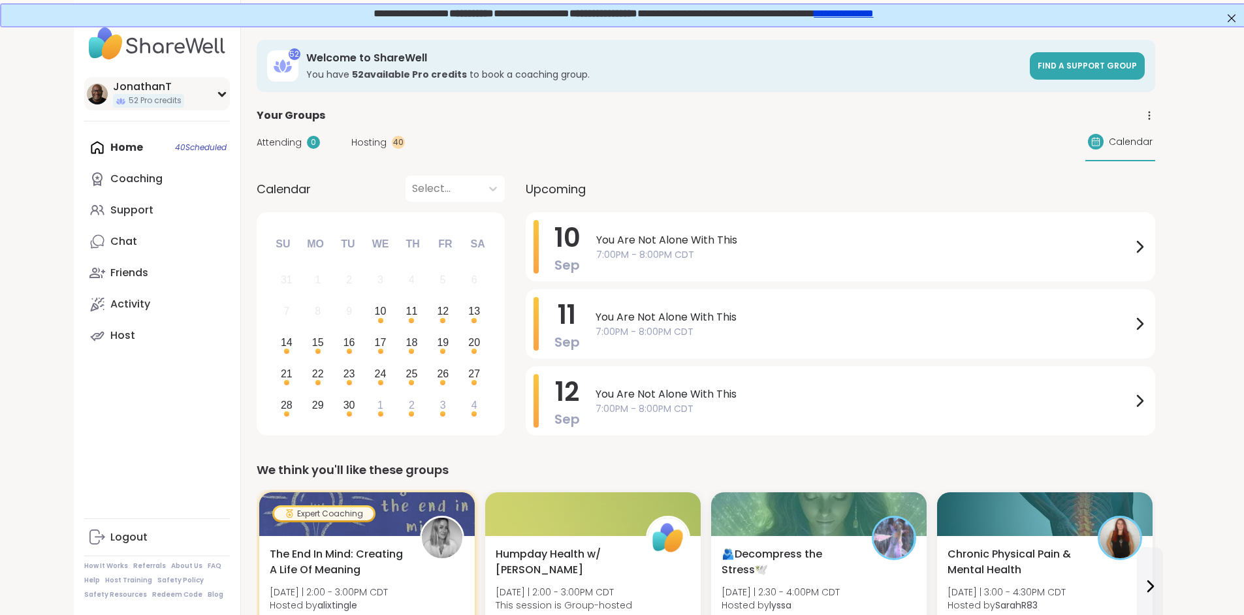
click at [113, 88] on div "JonathanT" at bounding box center [148, 87] width 71 height 14
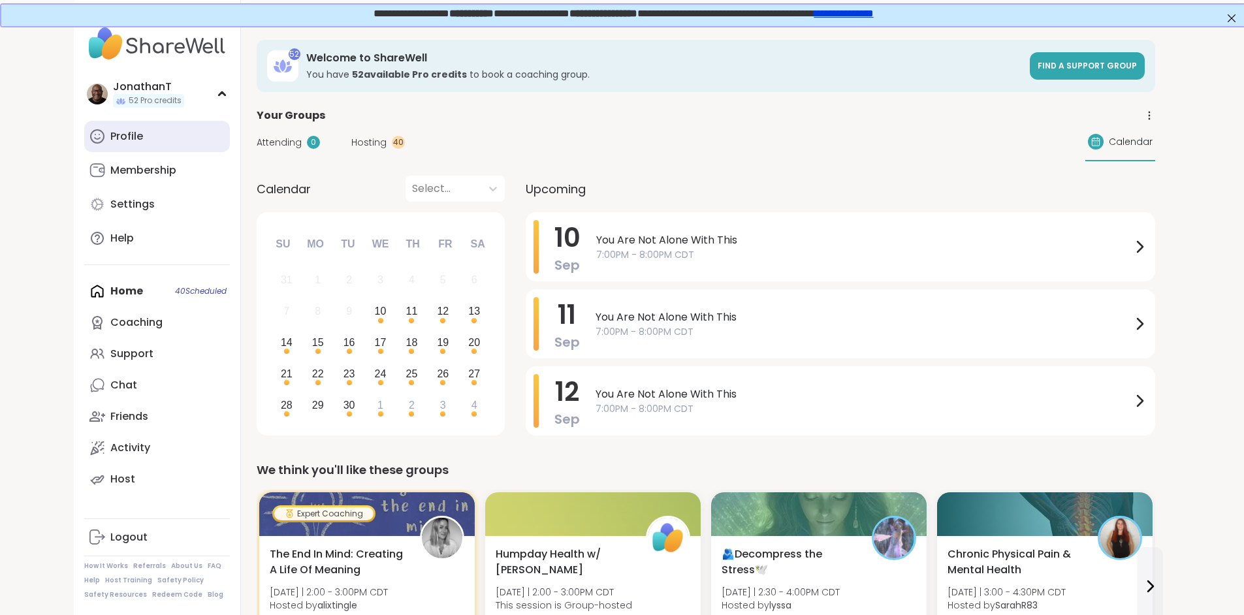
click at [110, 141] on div "Profile" at bounding box center [126, 136] width 33 height 14
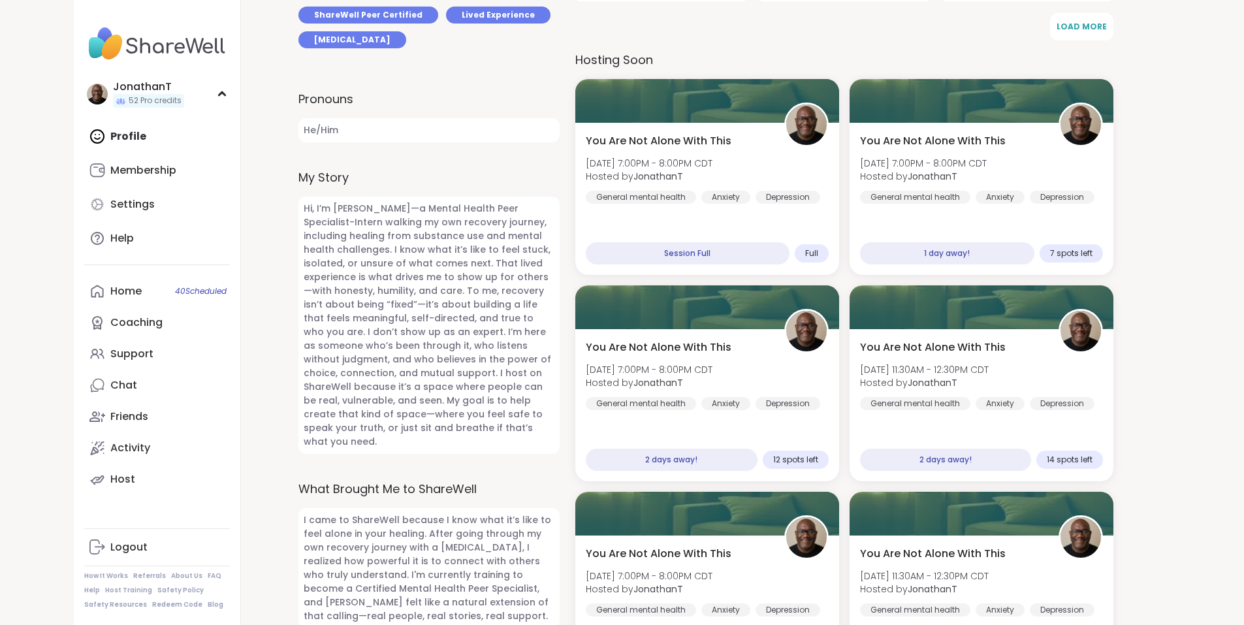
scroll to position [519, 0]
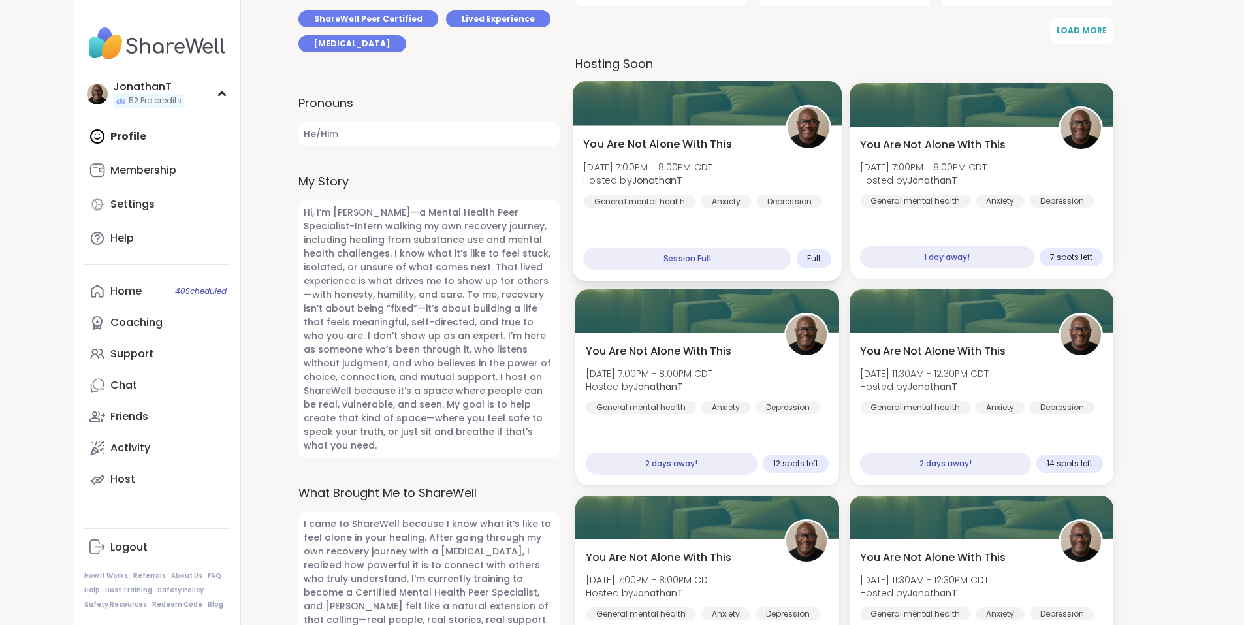
click at [764, 169] on div "You Are Not Alone With This Wed, Sep 10 | 7:00PM - 8:00PM CDT Hosted by Jonatha…" at bounding box center [707, 173] width 248 height 72
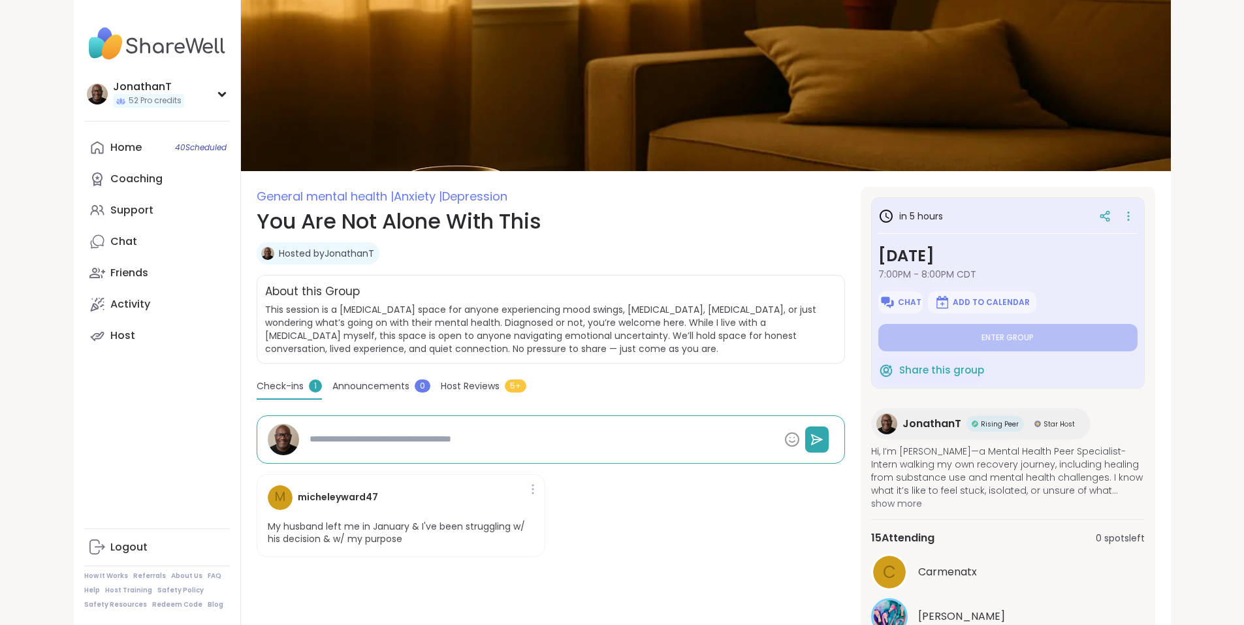
type textarea "*"
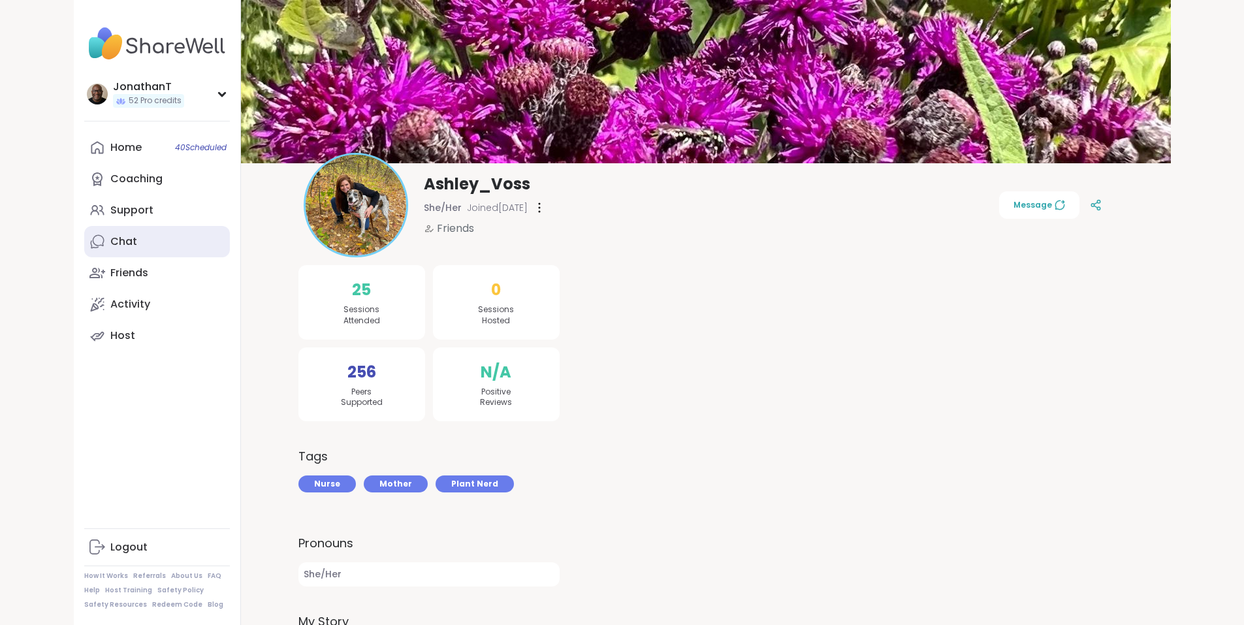
click at [110, 238] on div "Chat" at bounding box center [123, 241] width 27 height 14
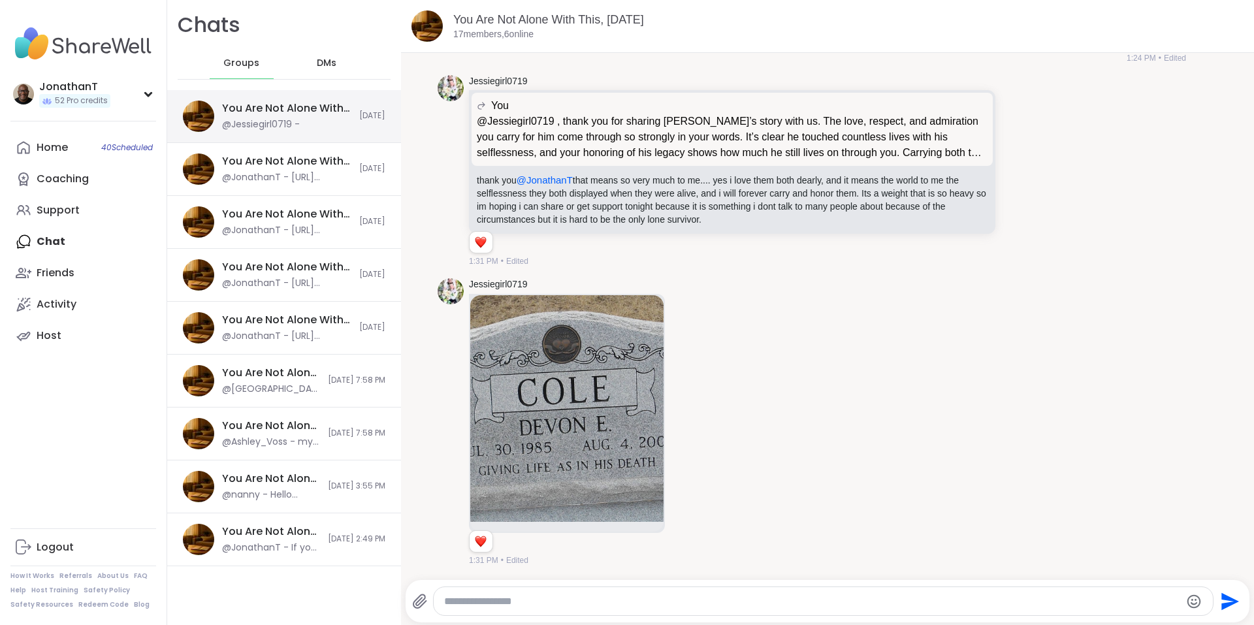
click at [261, 130] on div "@Jessiegirl0719 -" at bounding box center [261, 124] width 78 height 13
